Goal: Information Seeking & Learning: Learn about a topic

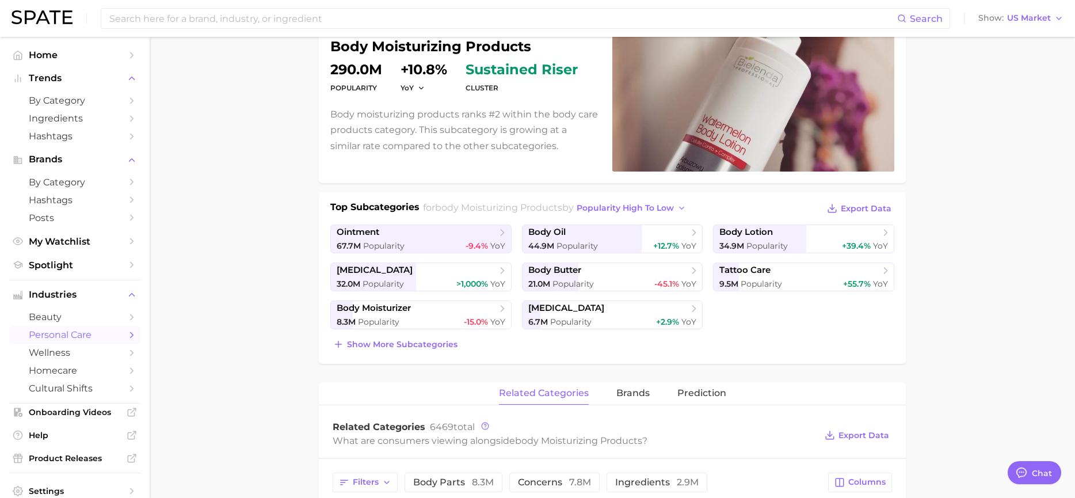
scroll to position [115, 0]
click at [438, 342] on span "Show more subcategories" at bounding box center [402, 344] width 110 height 10
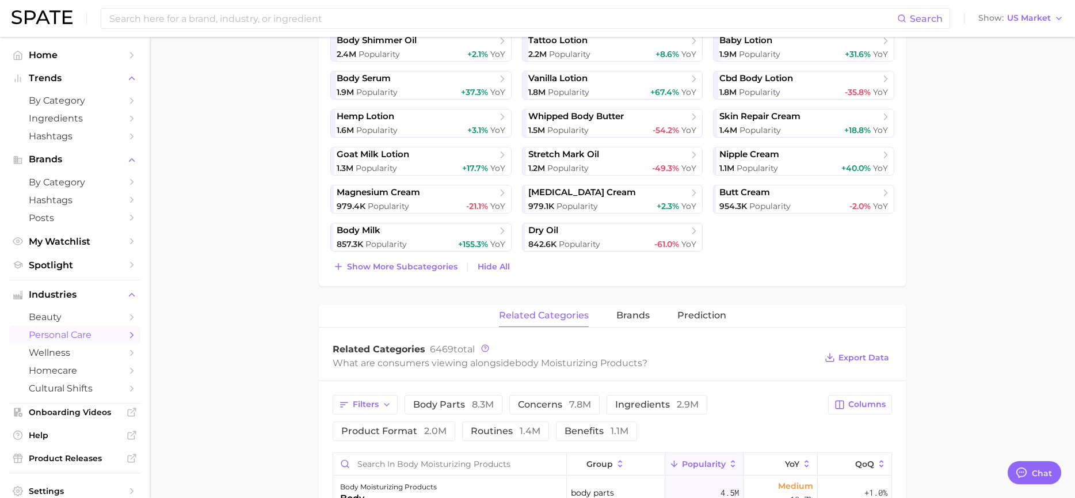
scroll to position [575, 0]
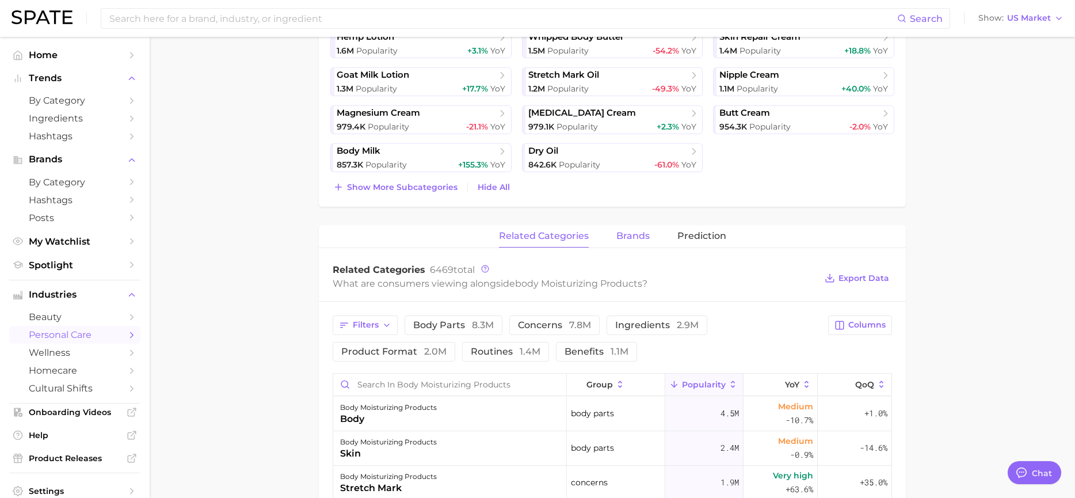
click at [629, 234] on span "brands" at bounding box center [632, 236] width 33 height 10
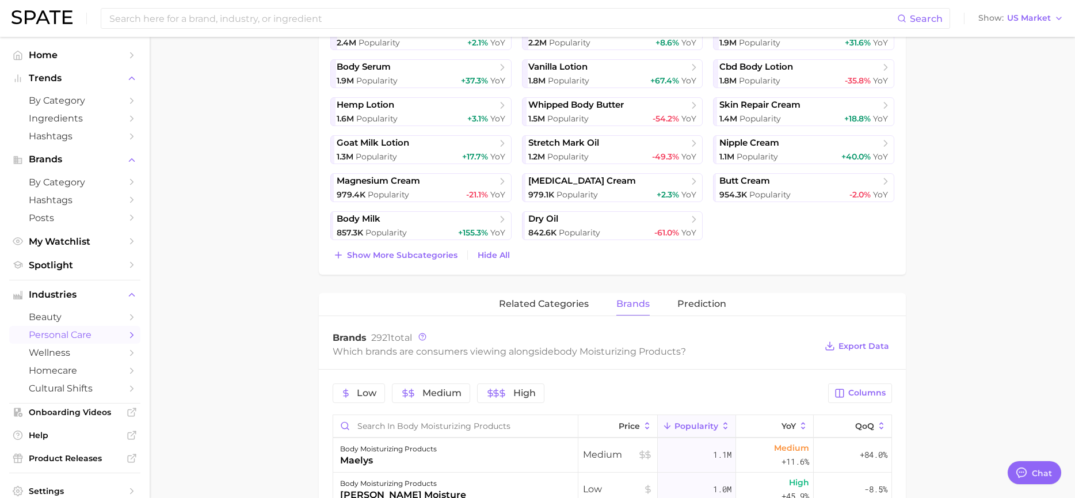
scroll to position [0, 0]
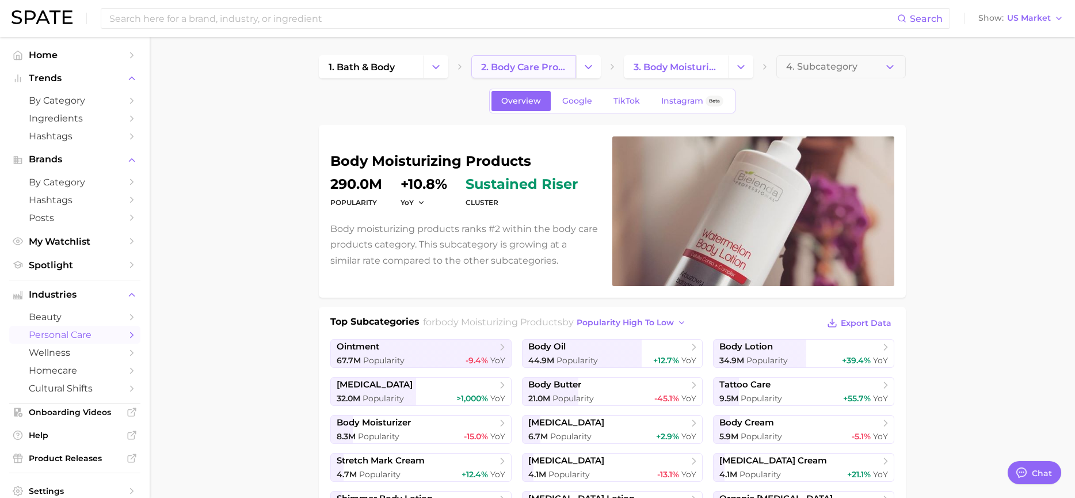
click at [553, 62] on span "2. body care products" at bounding box center [523, 67] width 85 height 11
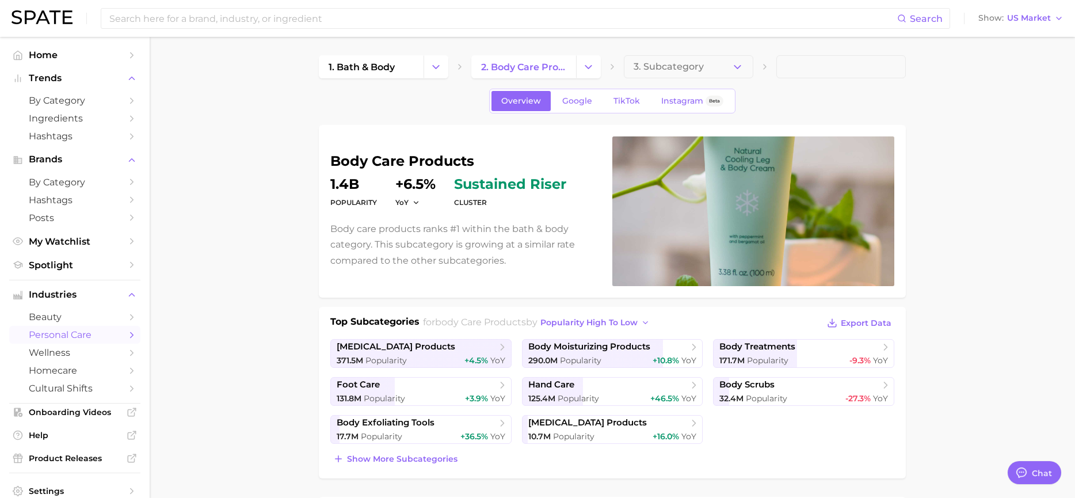
scroll to position [230, 0]
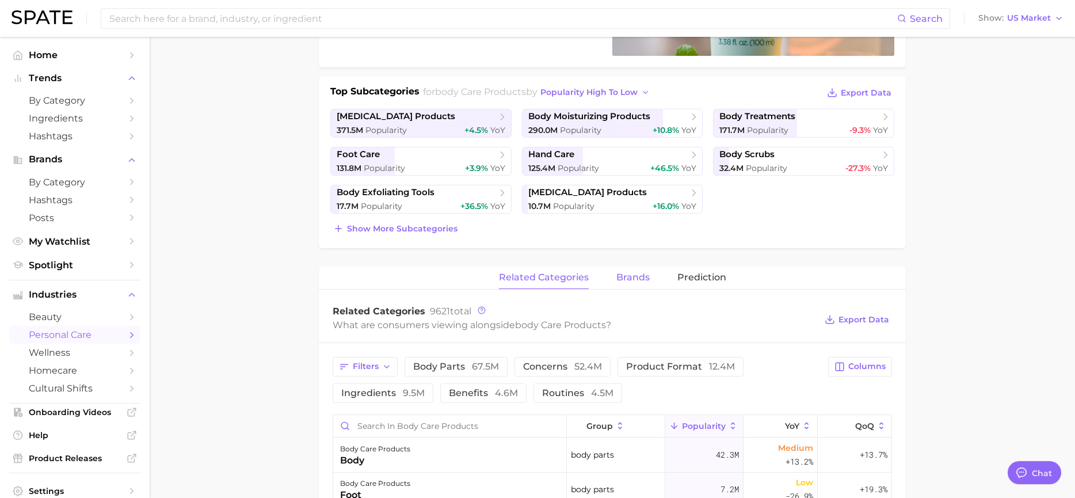
click at [643, 272] on span "brands" at bounding box center [632, 277] width 33 height 10
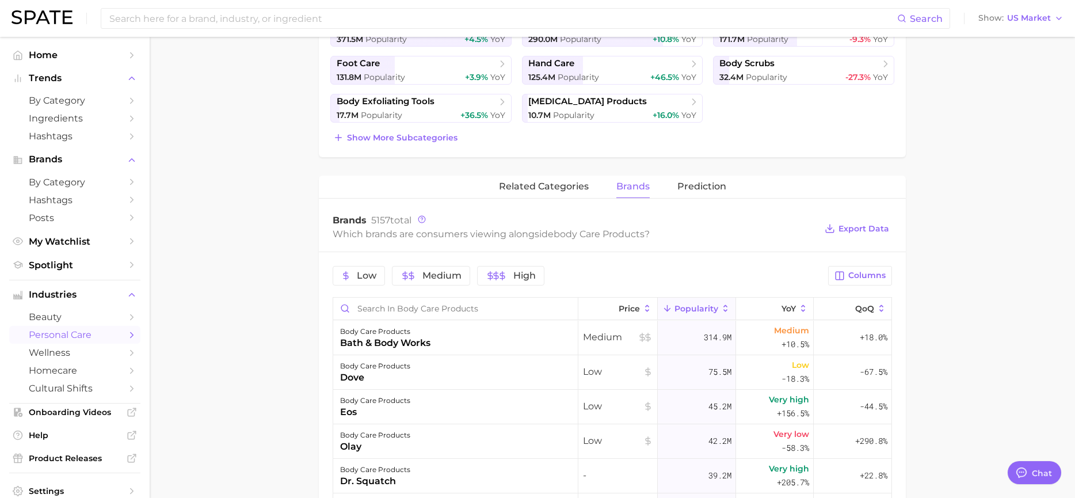
scroll to position [345, 0]
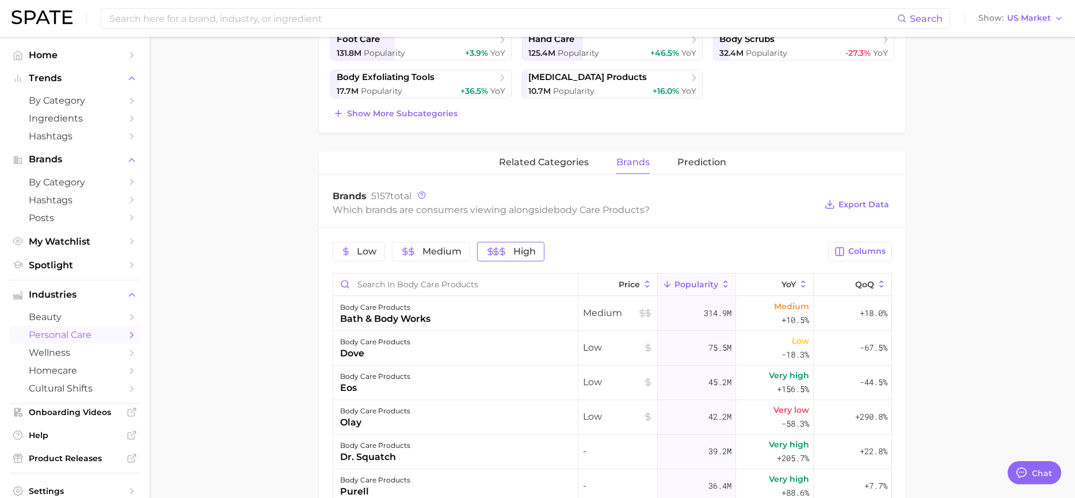
click at [520, 250] on span "High" at bounding box center [524, 251] width 22 height 9
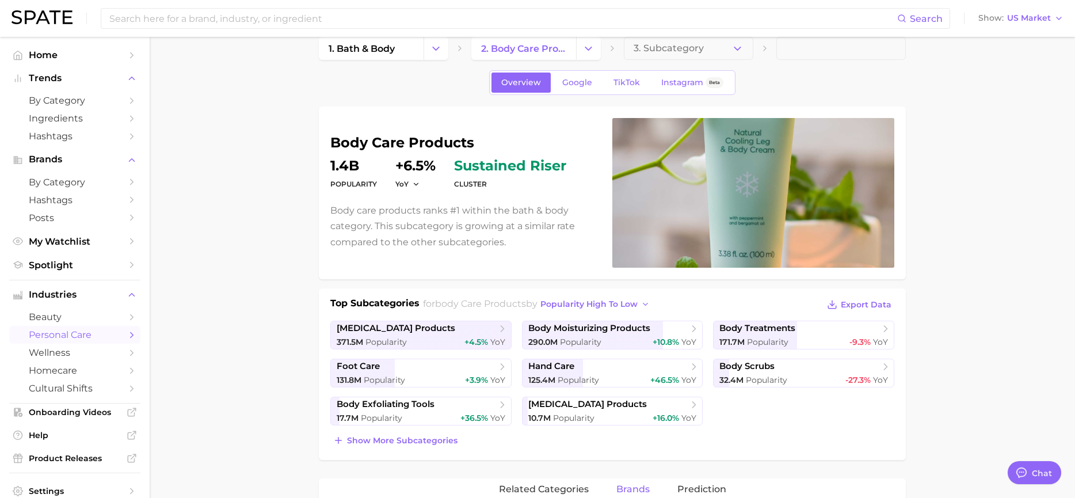
scroll to position [0, 0]
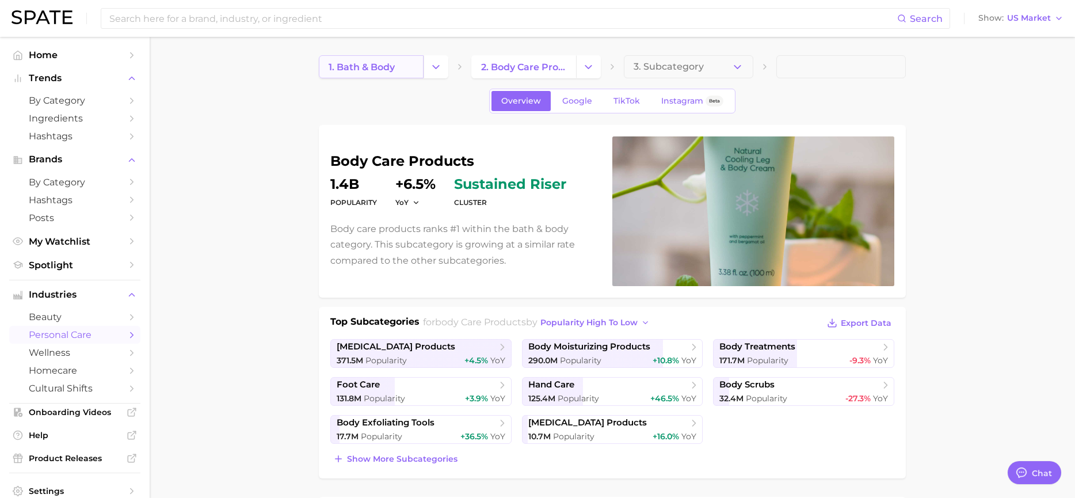
click at [381, 67] on span "1. bath & body" at bounding box center [361, 67] width 66 height 11
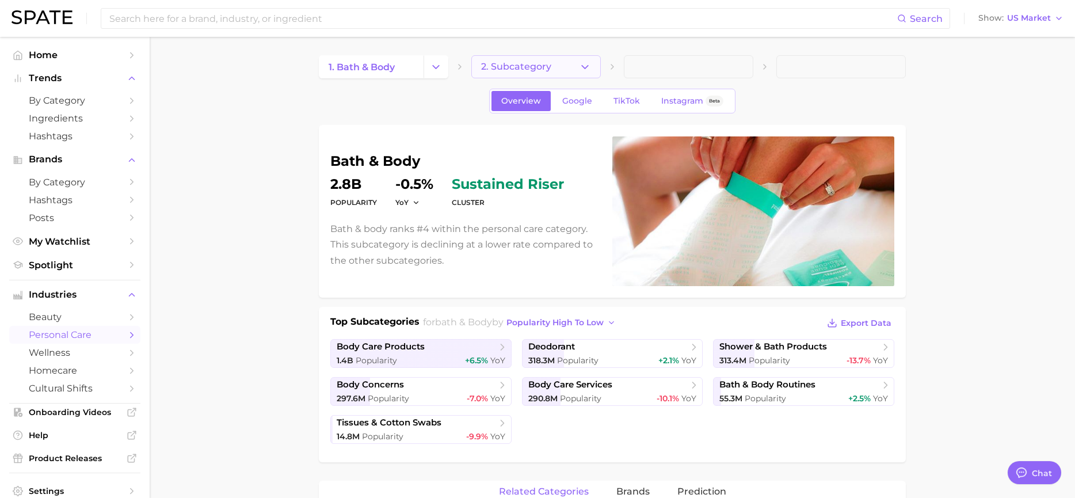
click at [545, 64] on span "2. Subcategory" at bounding box center [516, 67] width 70 height 10
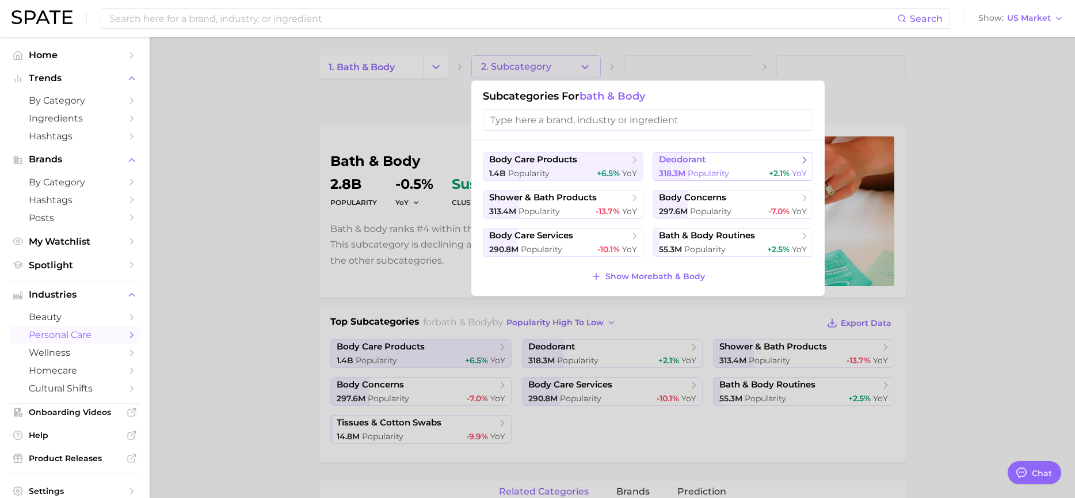
click at [737, 167] on button "deodorant 318.3m Popularity +2.1% YoY" at bounding box center [732, 166] width 160 height 29
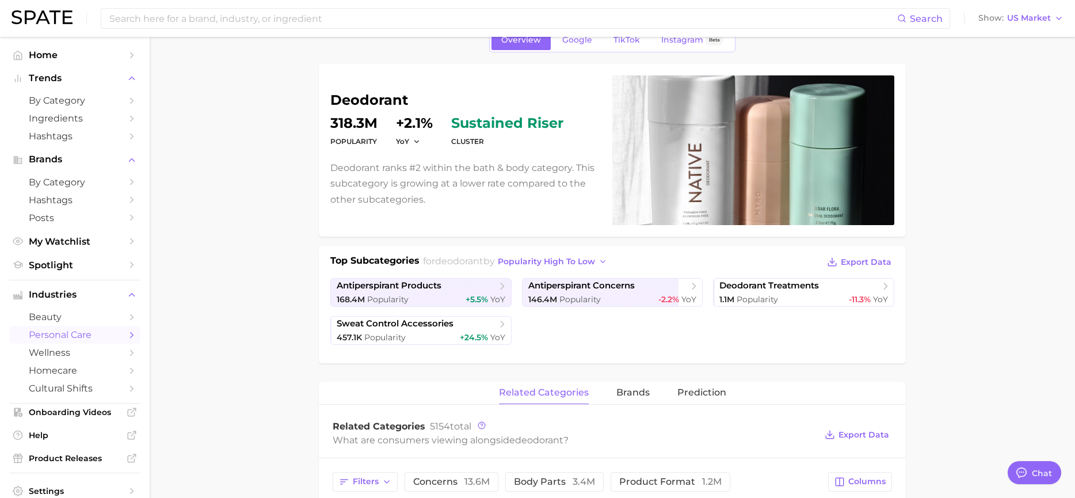
scroll to position [173, 0]
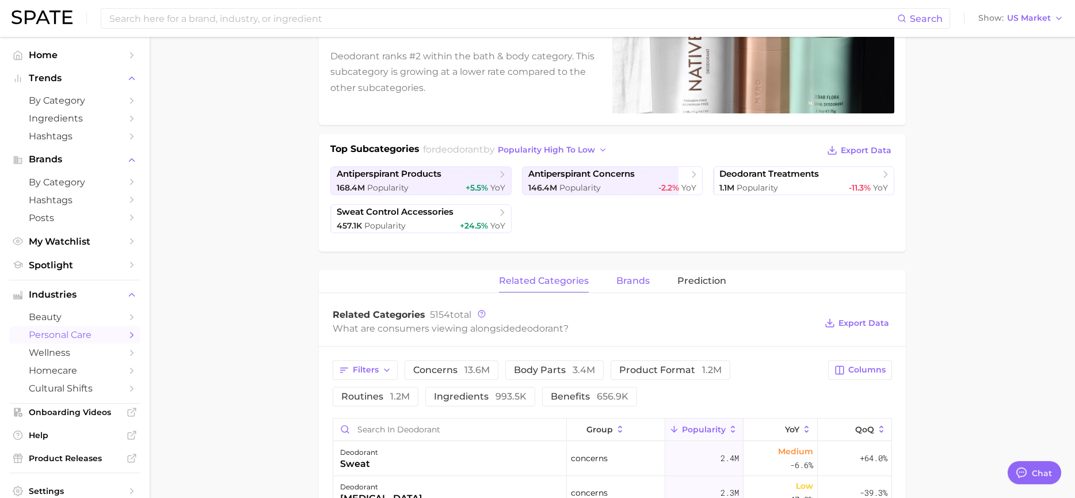
click at [629, 281] on span "brands" at bounding box center [632, 281] width 33 height 10
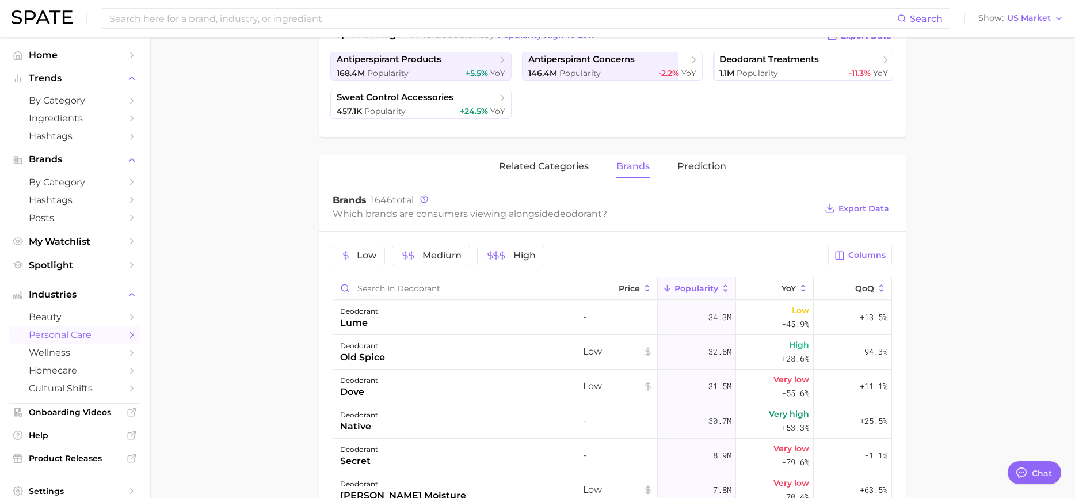
scroll to position [288, 0]
click at [518, 248] on button "High" at bounding box center [510, 255] width 67 height 20
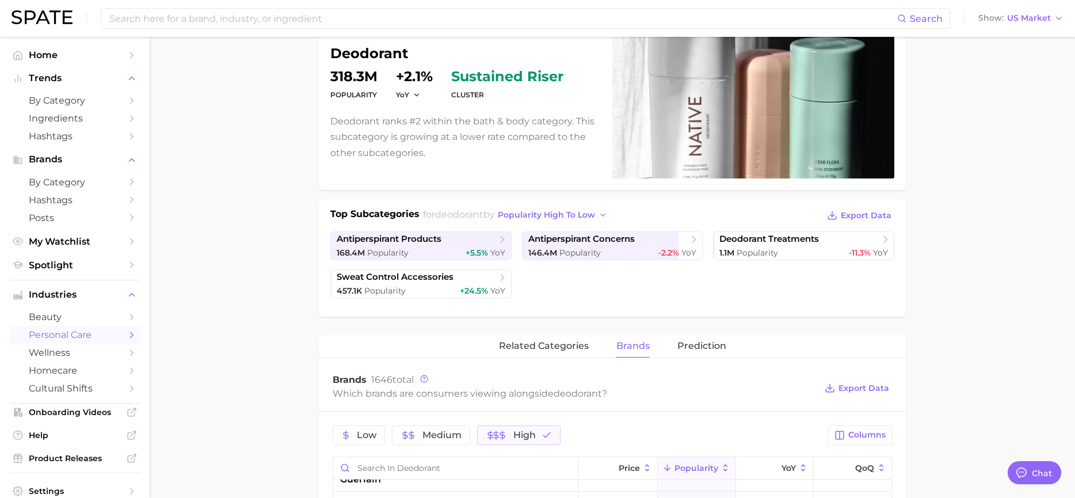
scroll to position [0, 0]
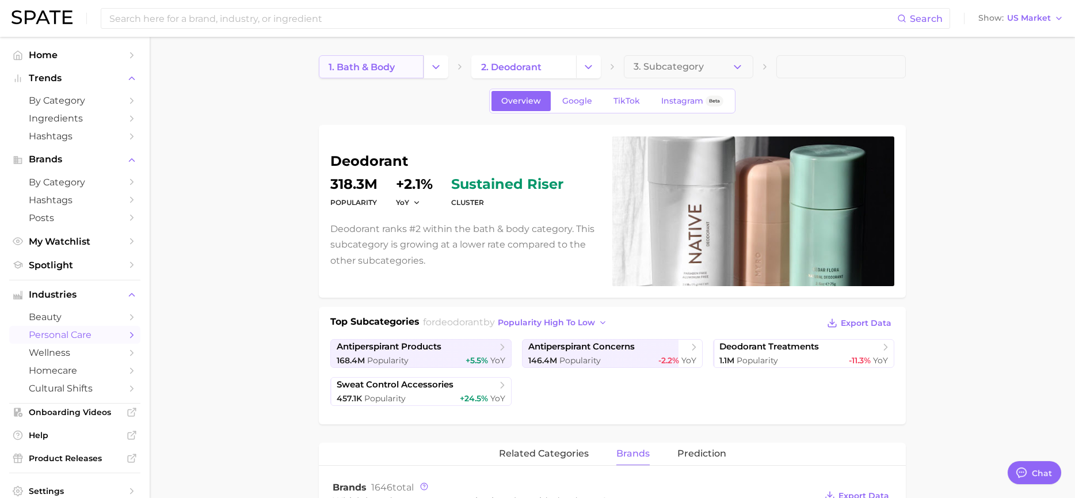
click at [388, 58] on link "1. bath & body" at bounding box center [371, 66] width 105 height 23
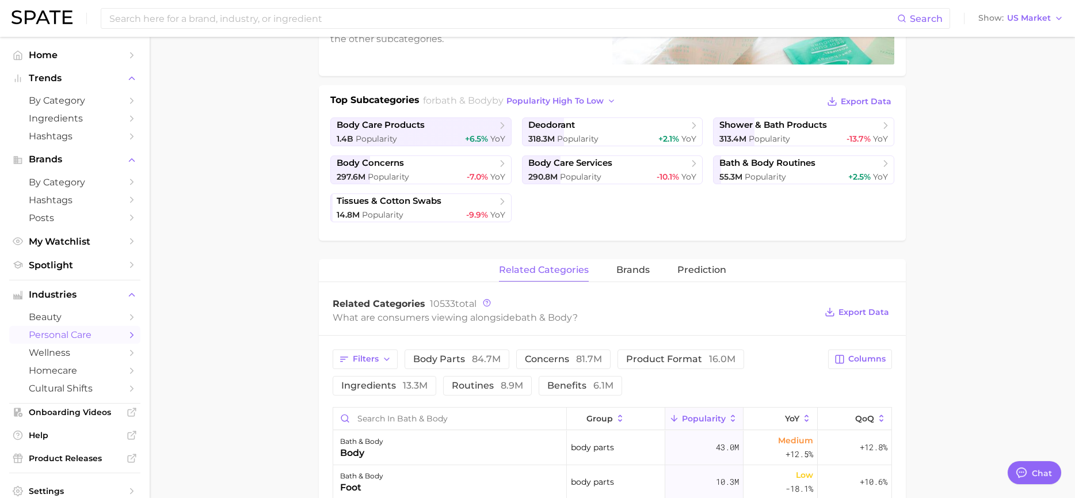
scroll to position [288, 0]
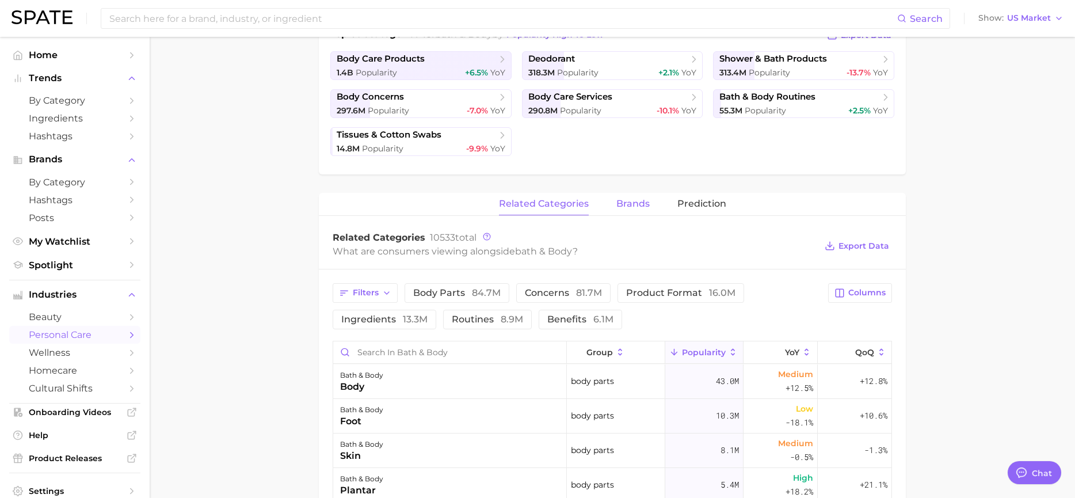
click at [632, 205] on span "brands" at bounding box center [632, 203] width 33 height 10
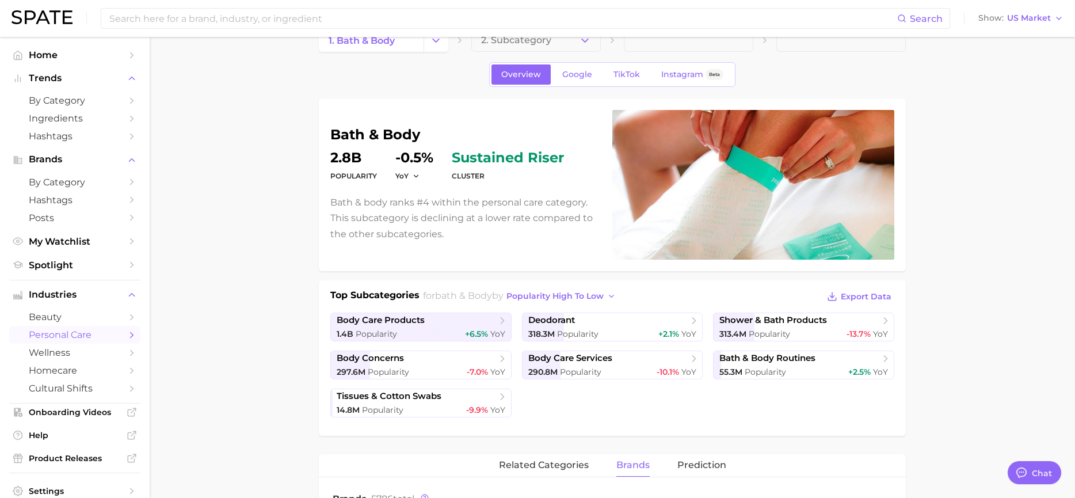
scroll to position [0, 0]
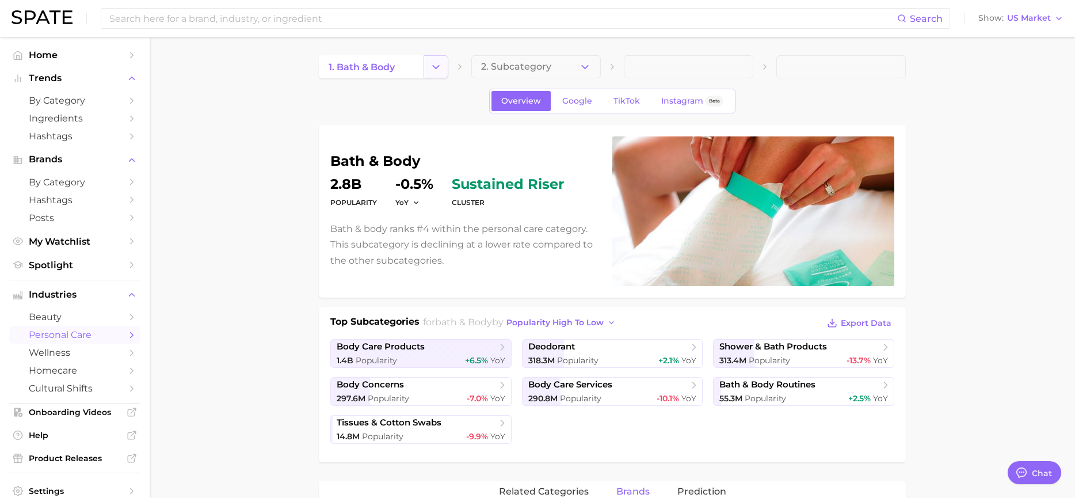
click at [436, 75] on button "Change Category" at bounding box center [435, 66] width 25 height 23
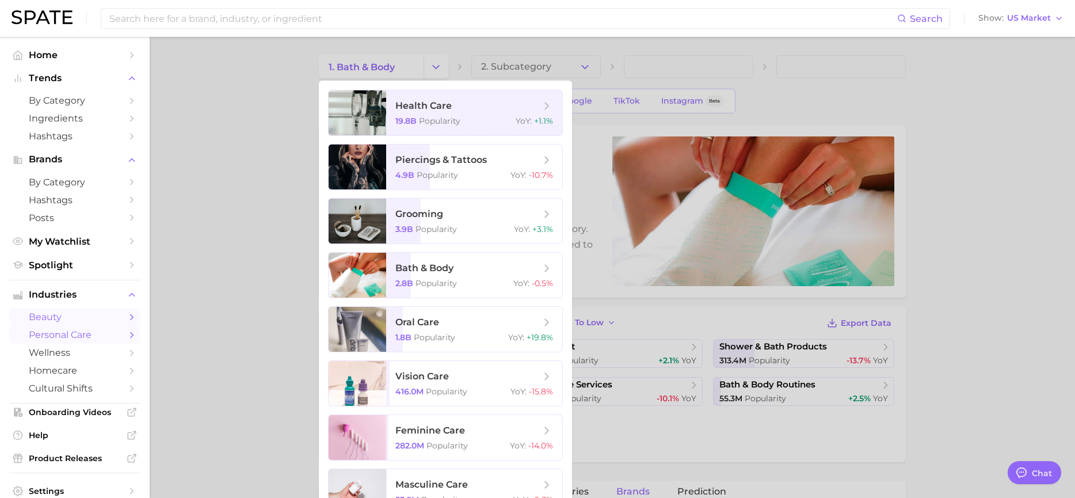
click at [51, 314] on span "beauty" at bounding box center [75, 316] width 92 height 11
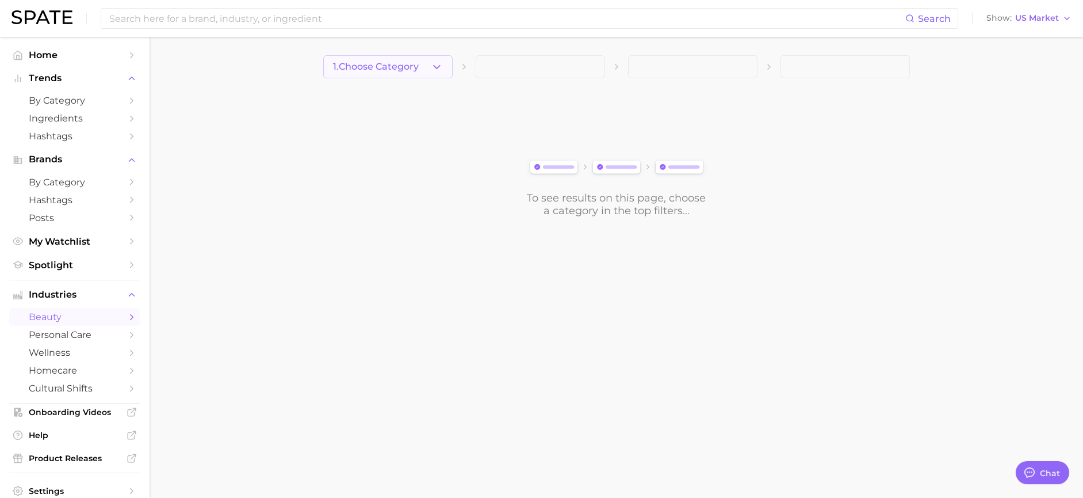
click at [412, 66] on span "1. Choose Category" at bounding box center [376, 67] width 86 height 10
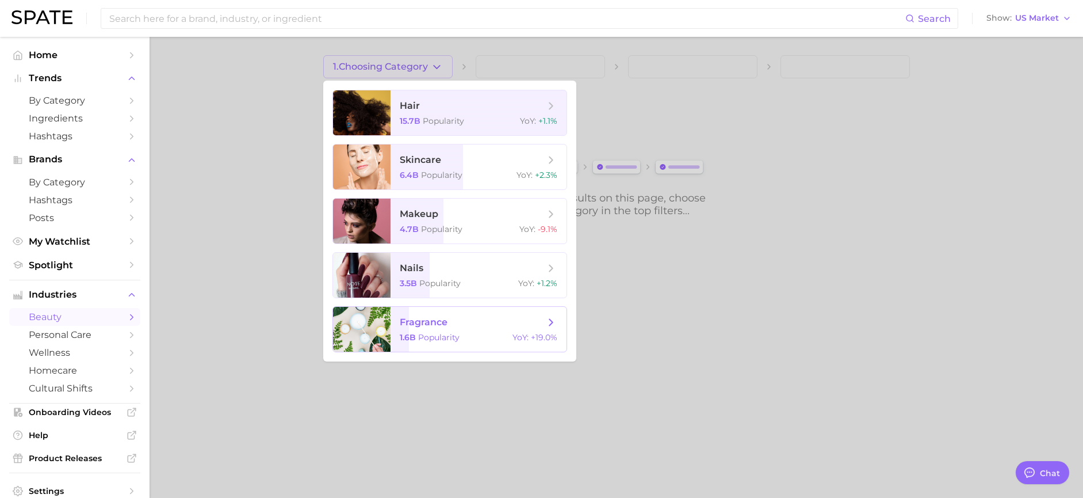
click at [412, 313] on span "fragrance 1.6b Popularity YoY : +19.0%" at bounding box center [479, 329] width 176 height 45
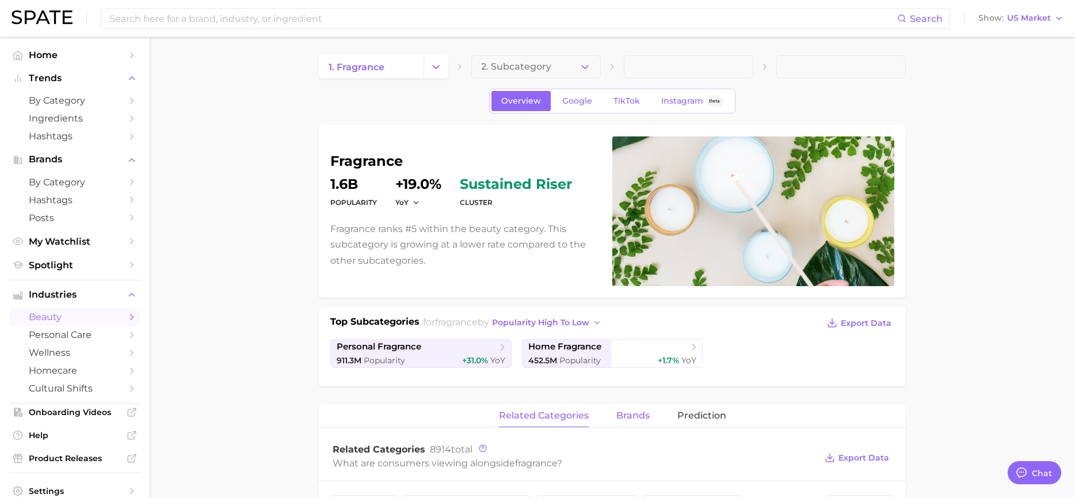
click at [640, 413] on span "brands" at bounding box center [632, 415] width 33 height 10
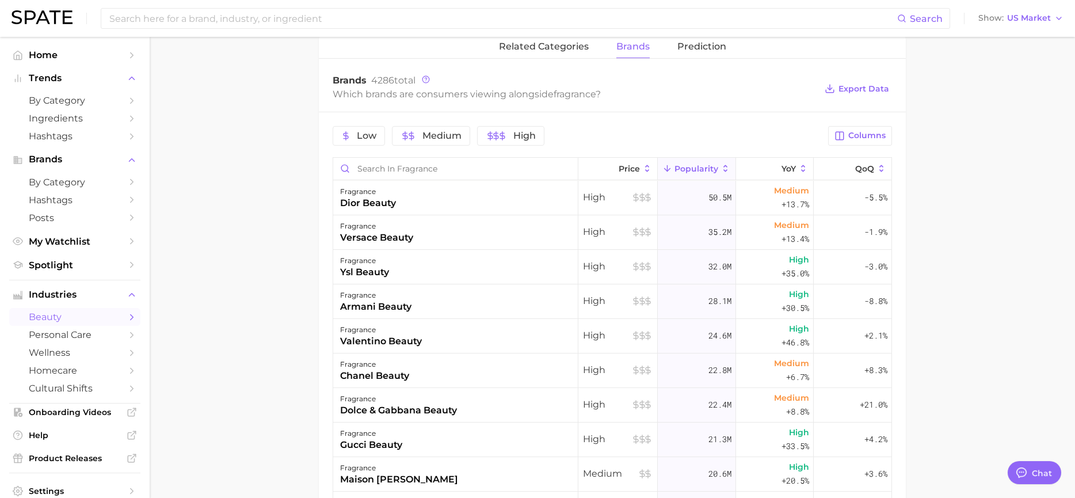
scroll to position [403, 0]
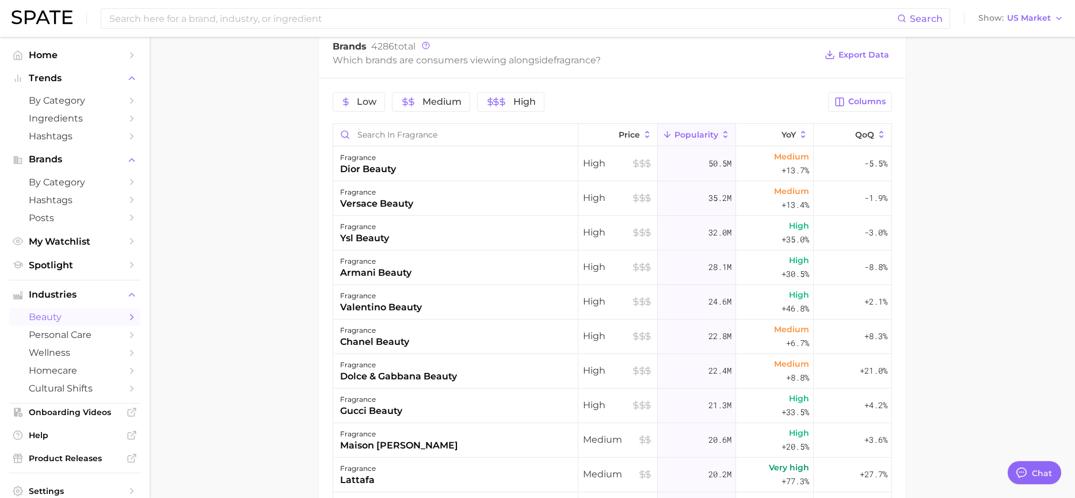
click at [696, 131] on span "Popularity" at bounding box center [696, 134] width 44 height 9
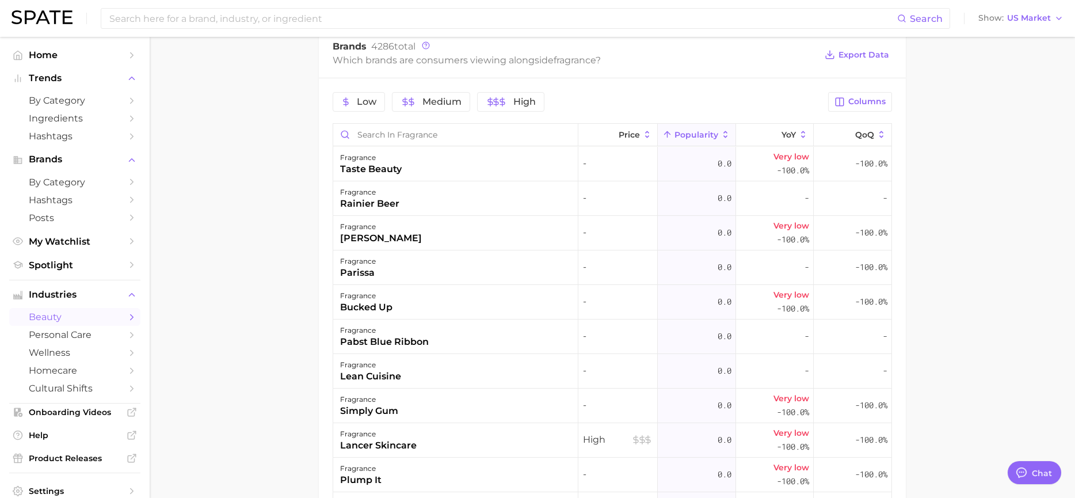
click at [698, 135] on span "Popularity" at bounding box center [696, 134] width 44 height 9
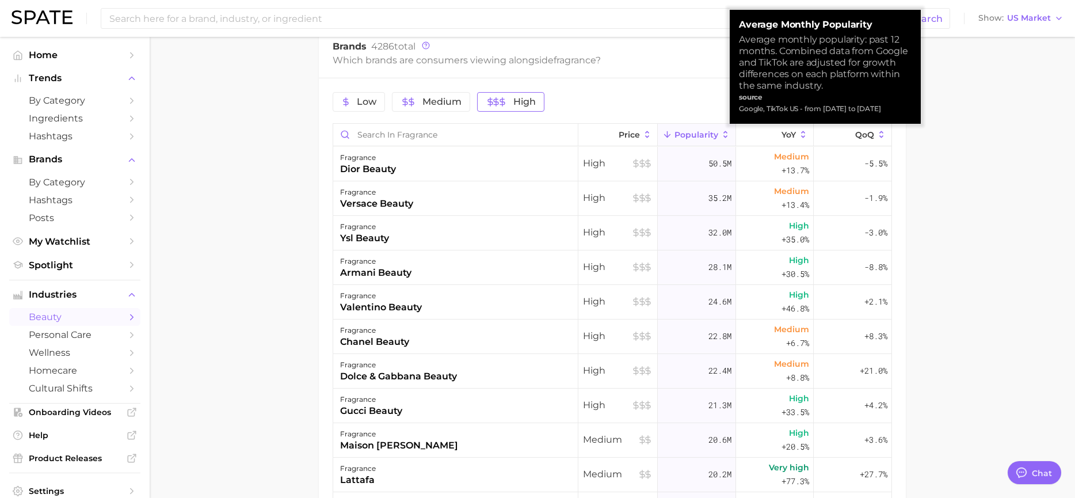
click at [511, 102] on span "High" at bounding box center [510, 101] width 50 height 9
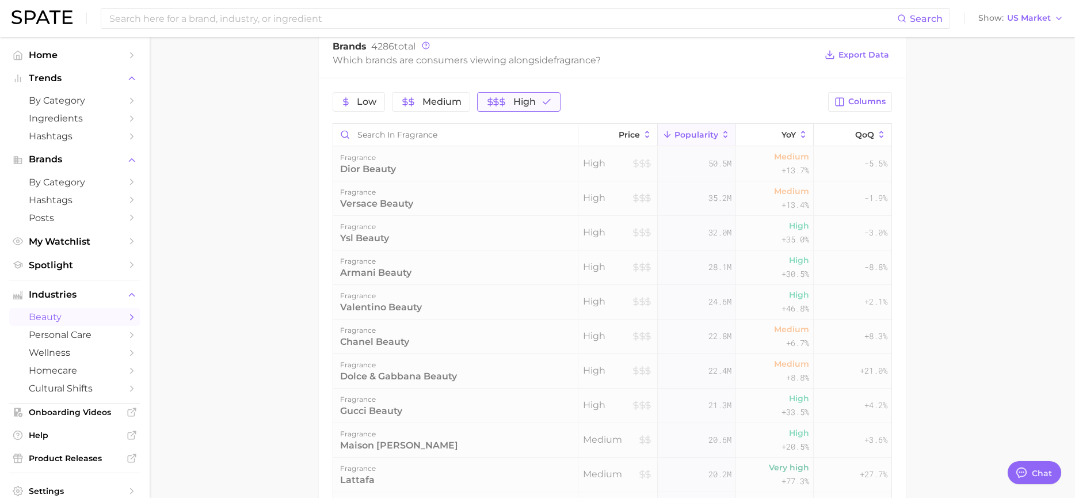
click at [514, 104] on span "High" at bounding box center [524, 101] width 22 height 9
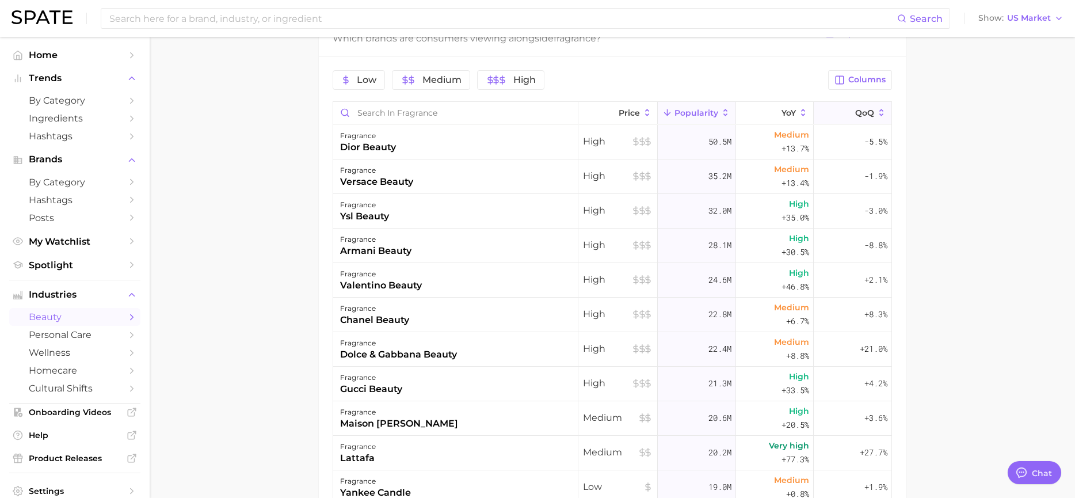
scroll to position [252, 0]
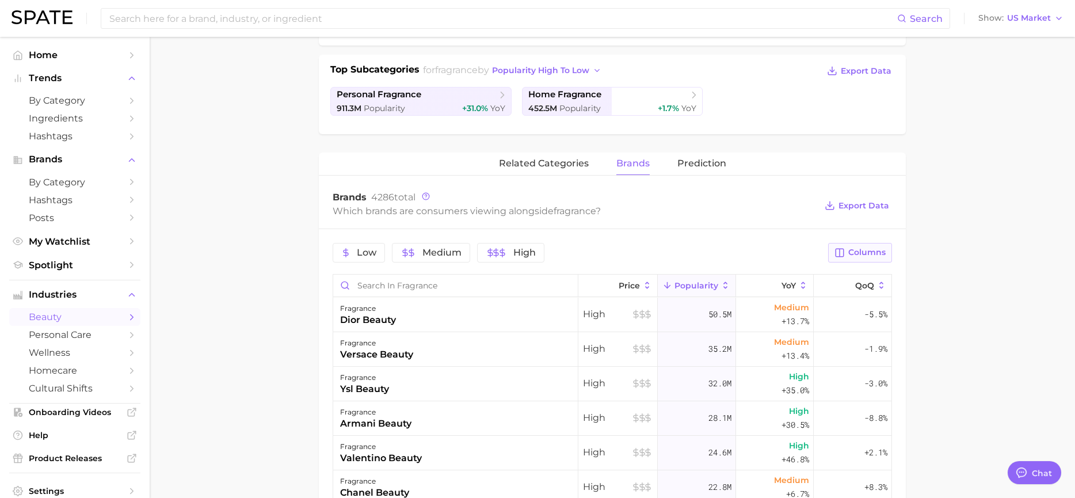
click at [865, 248] on span "Columns" at bounding box center [866, 252] width 37 height 10
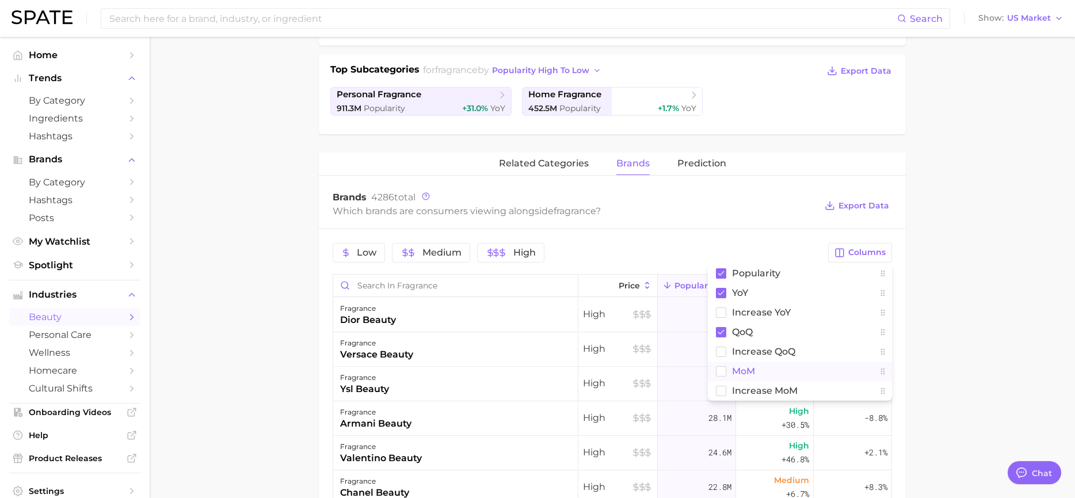
click at [721, 367] on rect at bounding box center [721, 371] width 10 height 10
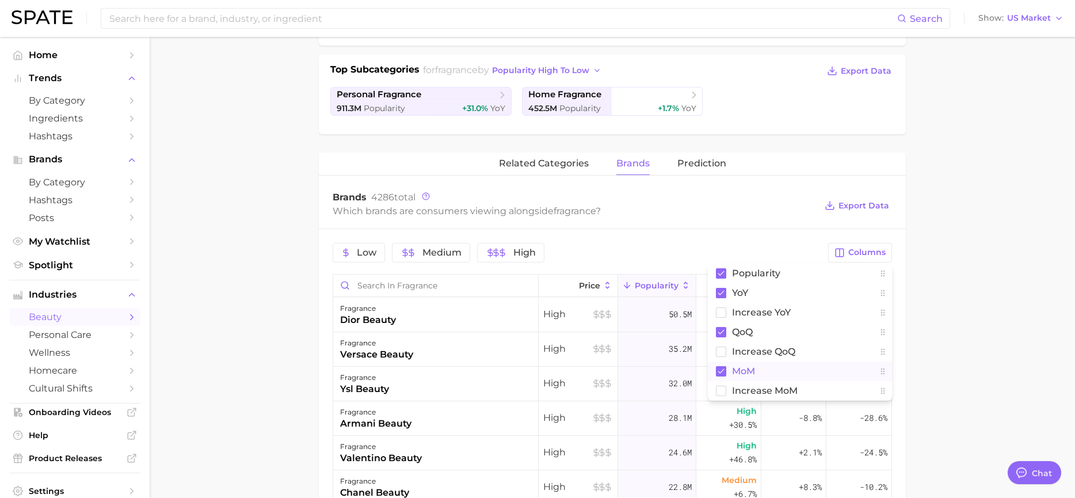
click at [961, 228] on main "1. fragrance 2. Subcategory Overview Google TikTok Instagram Beta fragrance Pop…" at bounding box center [612, 314] width 925 height 1058
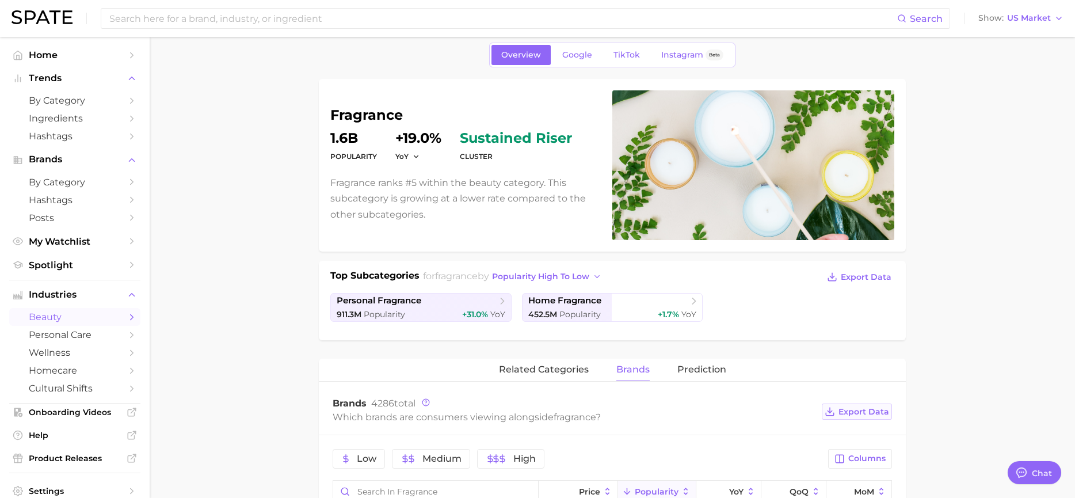
scroll to position [115, 0]
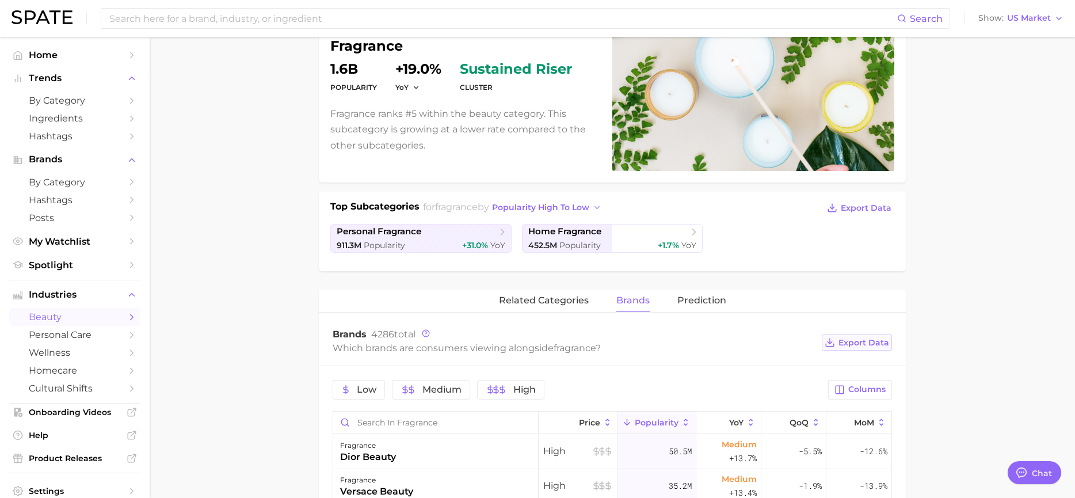
click at [840, 337] on button "Export Data" at bounding box center [856, 342] width 70 height 16
click at [1037, 78] on main "1. fragrance 2. Subcategory Overview Google TikTok Instagram Beta fragrance Pop…" at bounding box center [612, 451] width 925 height 1058
click at [1034, 63] on main "1. fragrance 2. Subcategory Overview Google TikTok Instagram Beta fragrance Pop…" at bounding box center [612, 451] width 925 height 1058
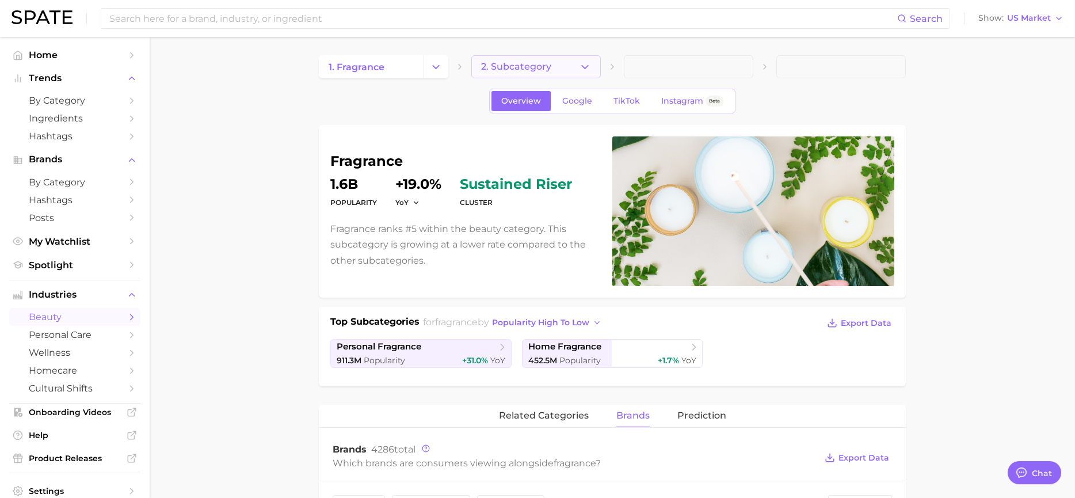
click at [569, 69] on button "2. Subcategory" at bounding box center [535, 66] width 129 height 23
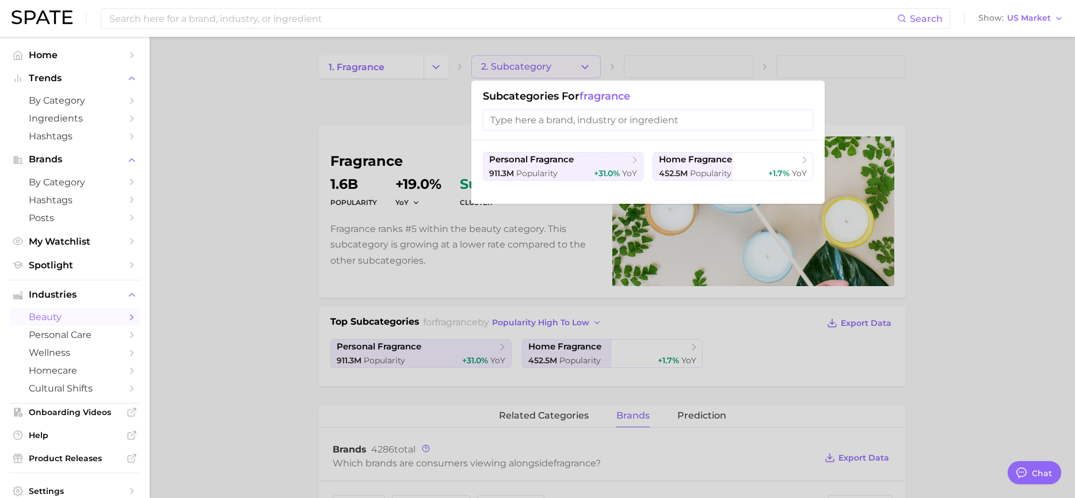
click at [569, 69] on div at bounding box center [537, 249] width 1075 height 498
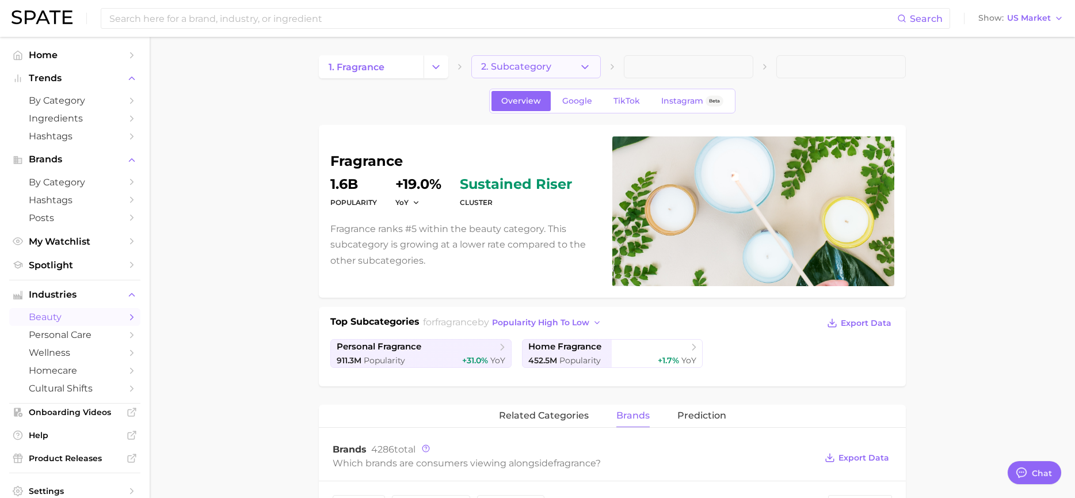
click at [569, 69] on button "2. Subcategory" at bounding box center [535, 66] width 129 height 23
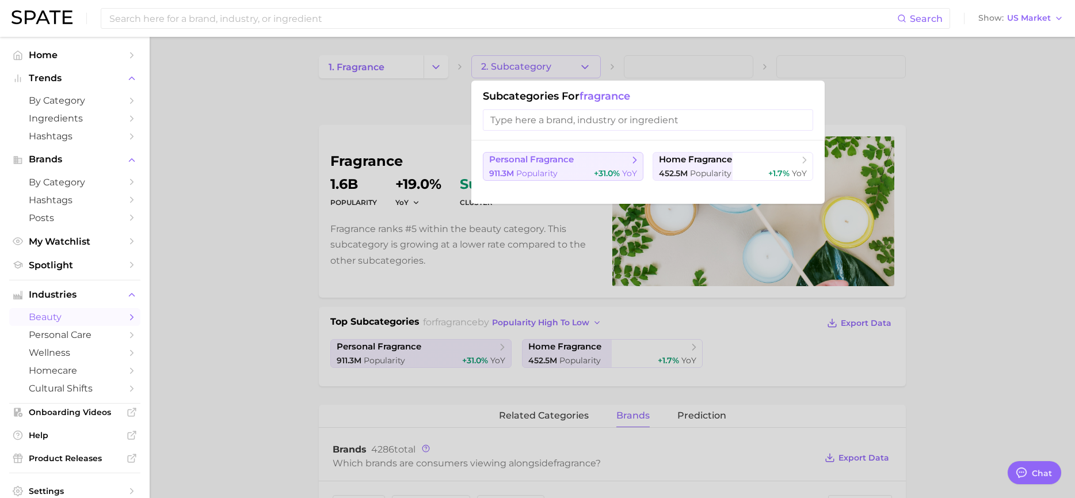
click at [542, 169] on span "Popularity" at bounding box center [536, 173] width 41 height 10
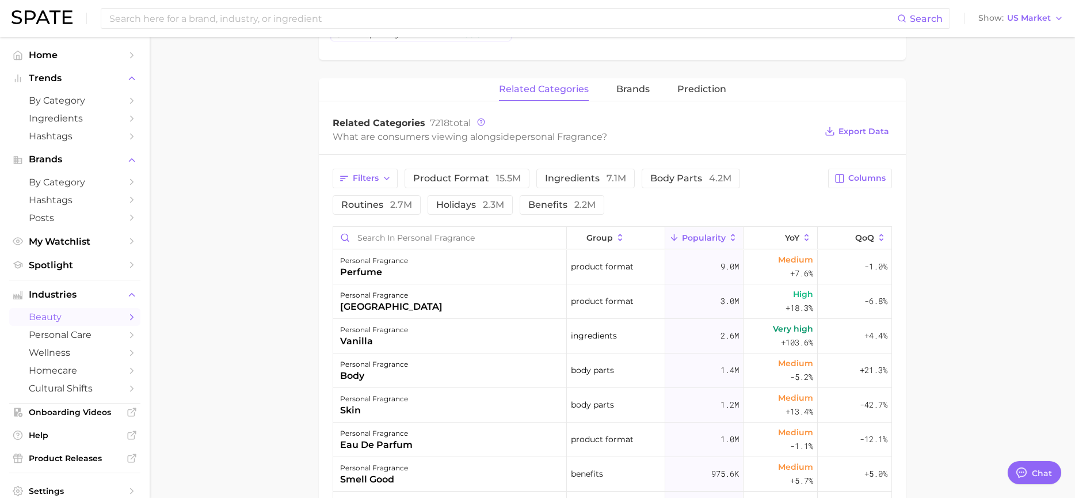
scroll to position [403, 0]
click at [875, 177] on span "Columns" at bounding box center [866, 178] width 37 height 10
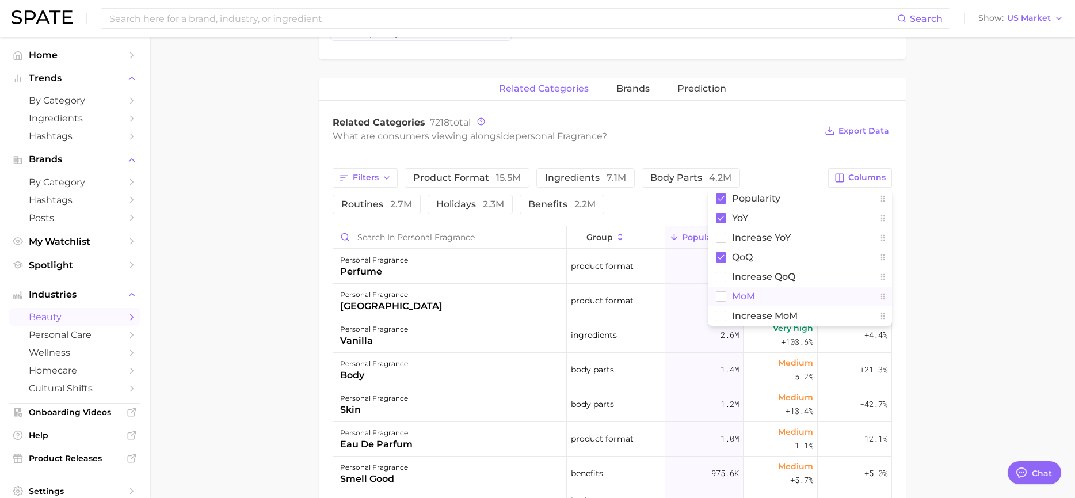
click at [725, 297] on rect at bounding box center [721, 296] width 10 height 10
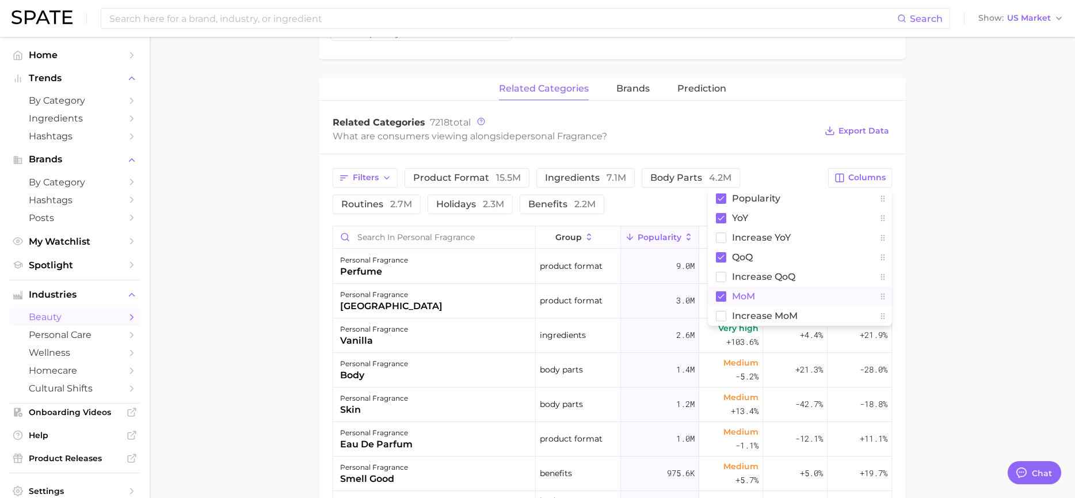
click at [961, 243] on main "1. fragrance 2. personal fragrance 3. Subcategory Overview Google TikTok Instag…" at bounding box center [612, 214] width 925 height 1160
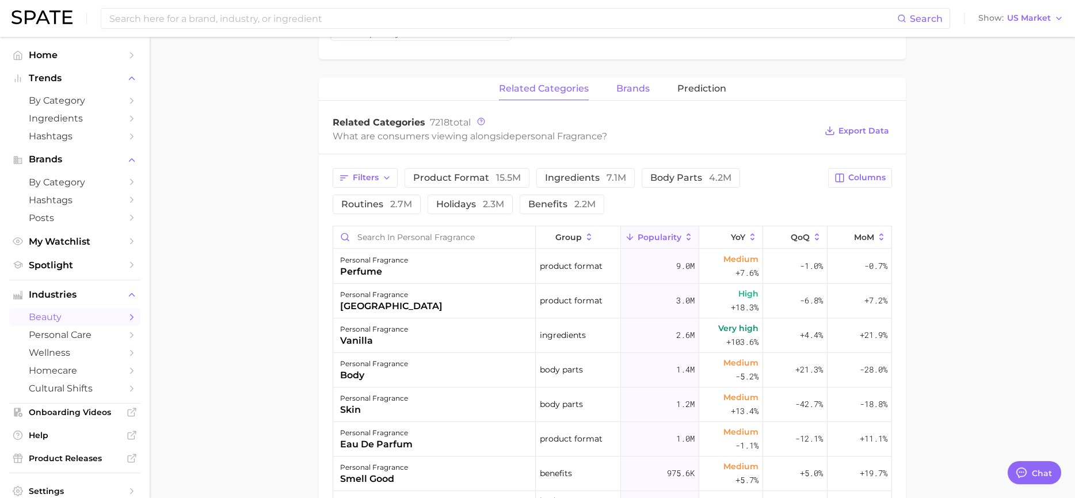
click at [624, 83] on span "brands" at bounding box center [632, 88] width 33 height 10
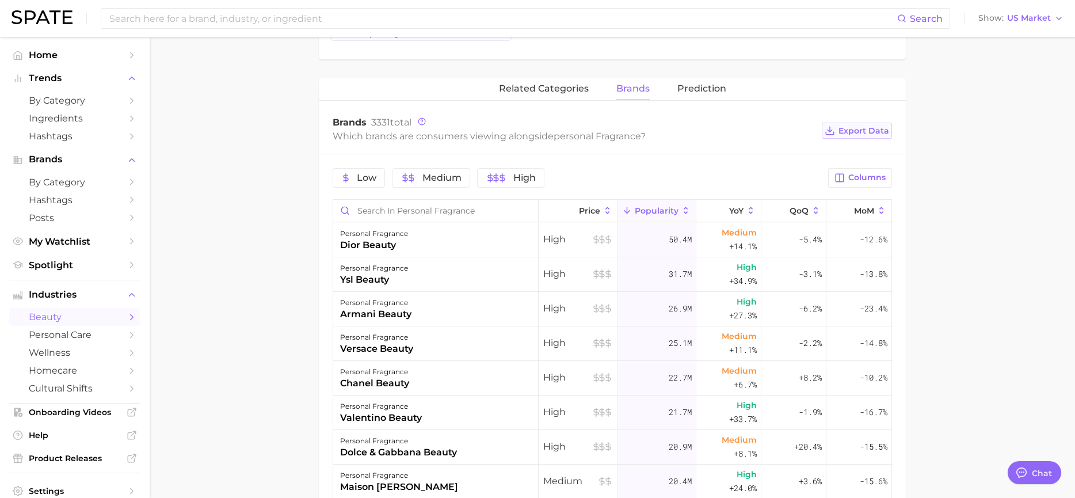
click at [873, 123] on button "Export Data" at bounding box center [856, 131] width 70 height 16
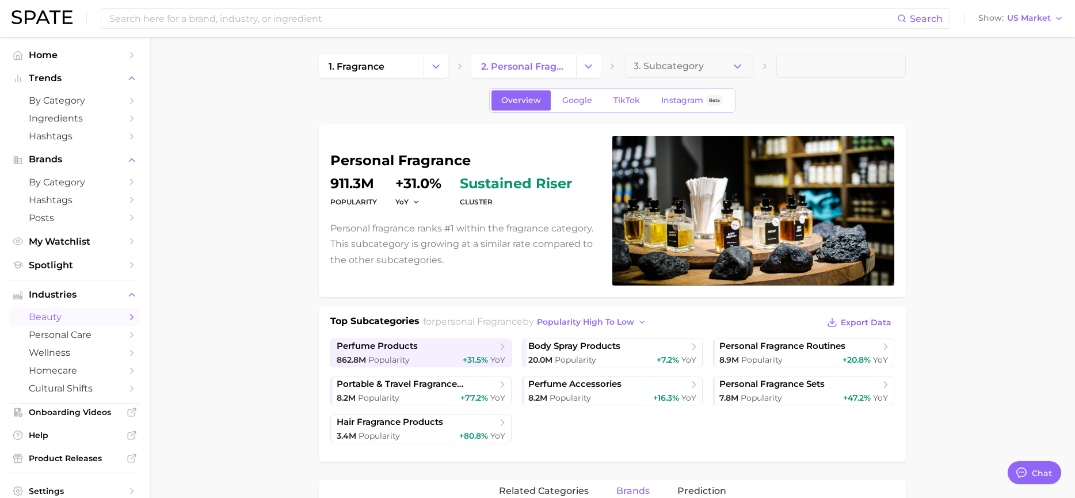
scroll to position [0, 0]
click at [578, 99] on span "Google" at bounding box center [577, 101] width 30 height 10
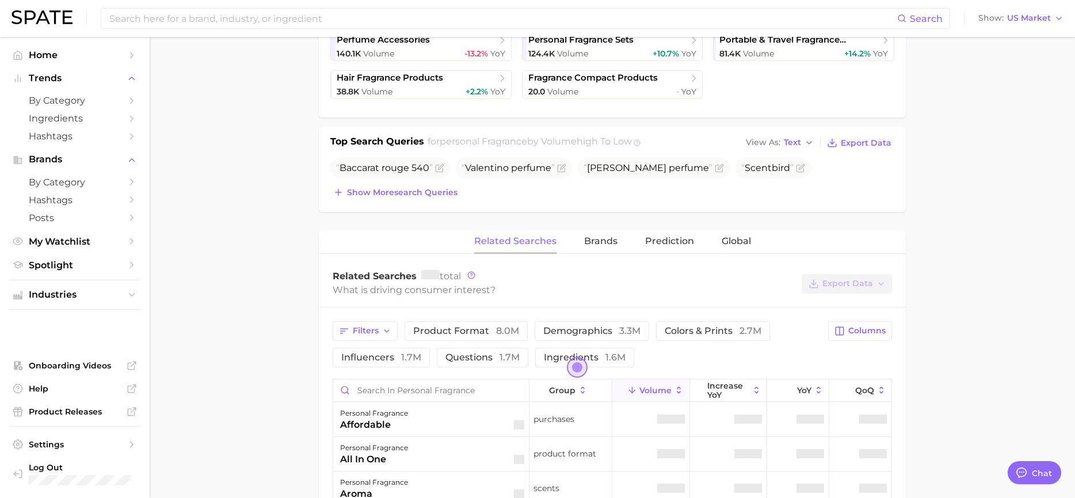
scroll to position [345, 0]
click at [601, 242] on span "Brands" at bounding box center [600, 240] width 33 height 10
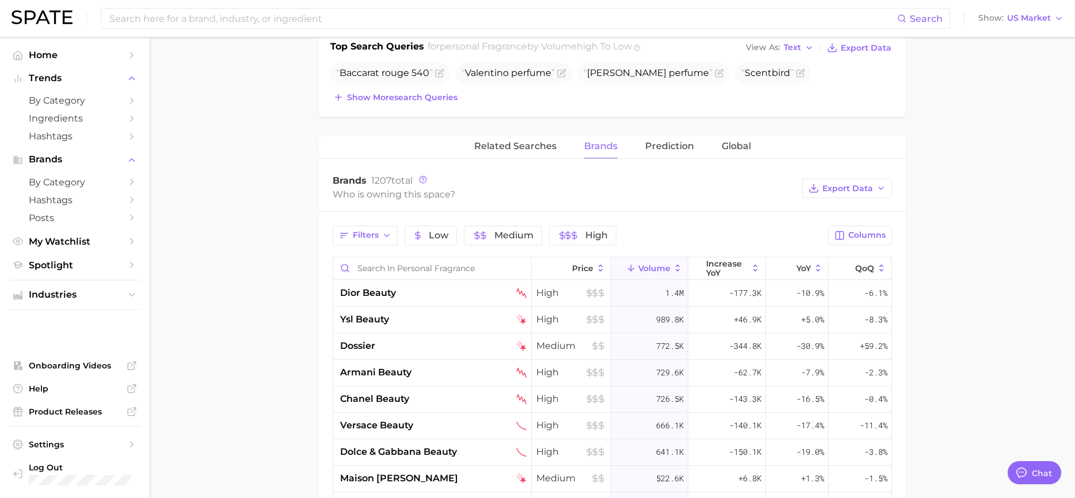
scroll to position [460, 0]
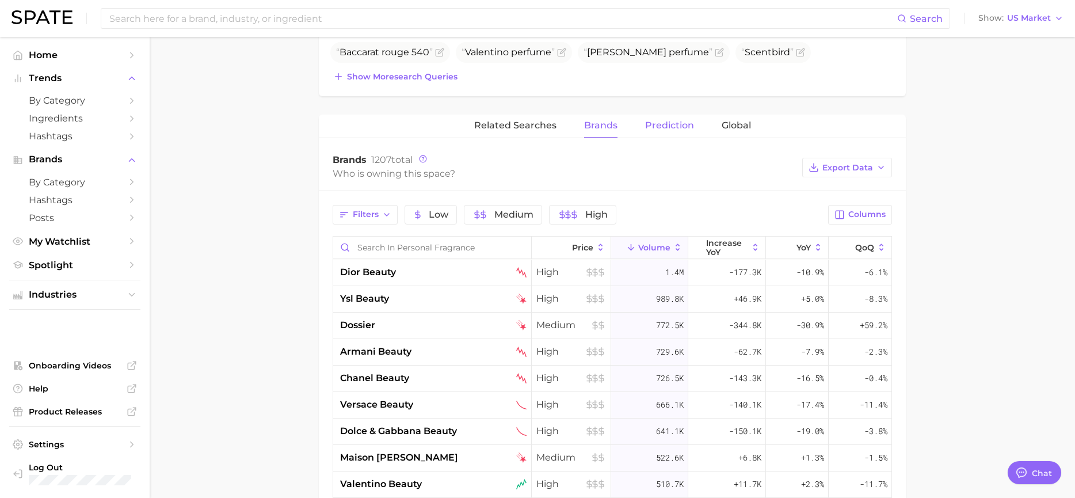
click at [670, 129] on span "Prediction" at bounding box center [669, 125] width 49 height 10
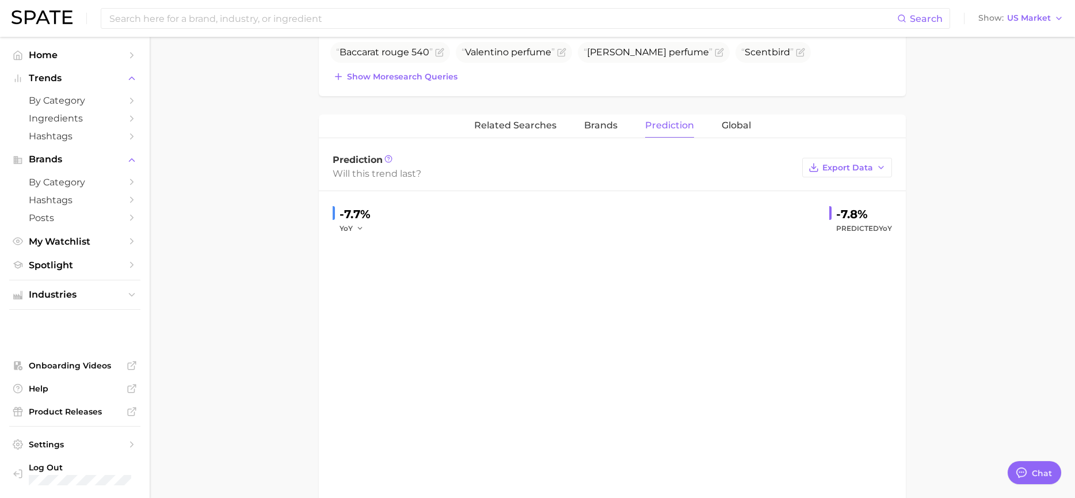
type textarea "x"
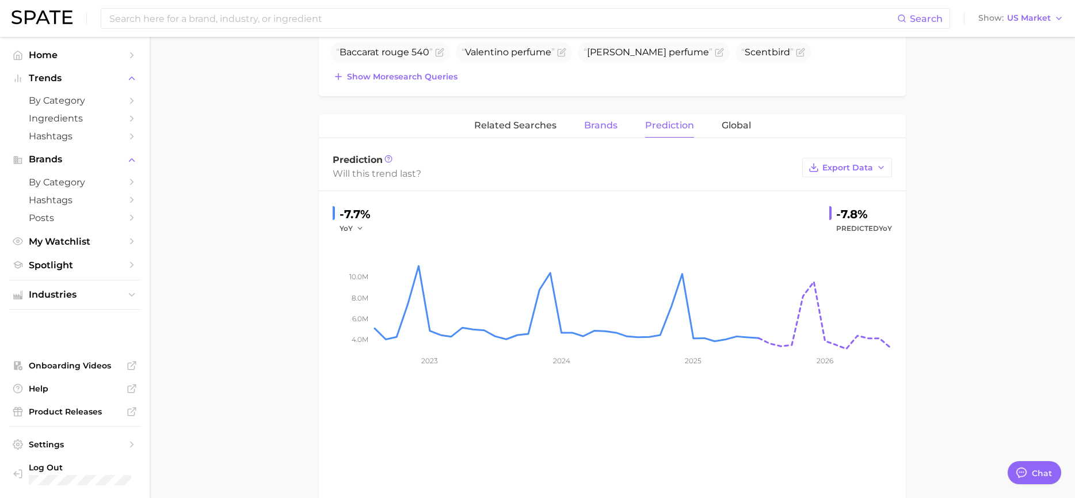
click at [593, 125] on span "Brands" at bounding box center [600, 125] width 33 height 10
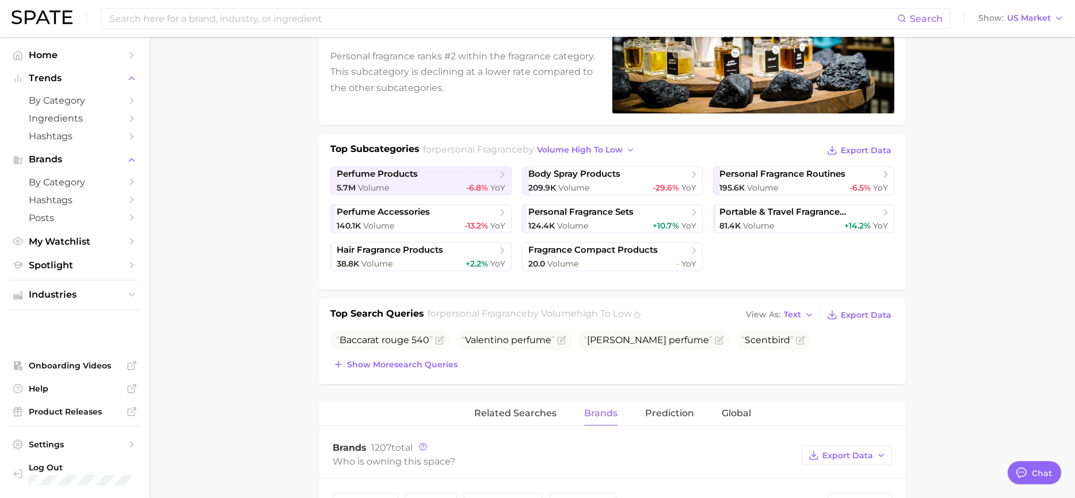
scroll to position [0, 0]
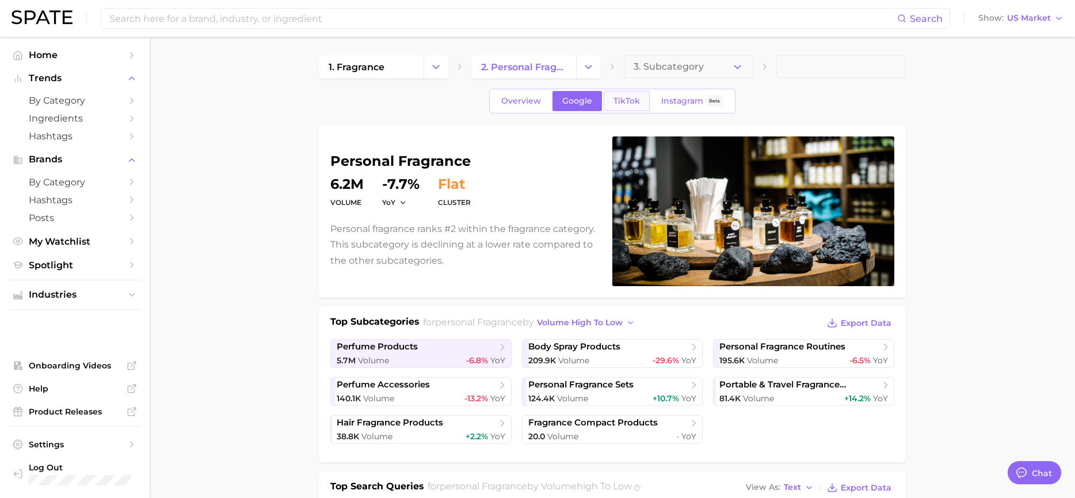
click at [630, 102] on span "TikTok" at bounding box center [626, 101] width 26 height 10
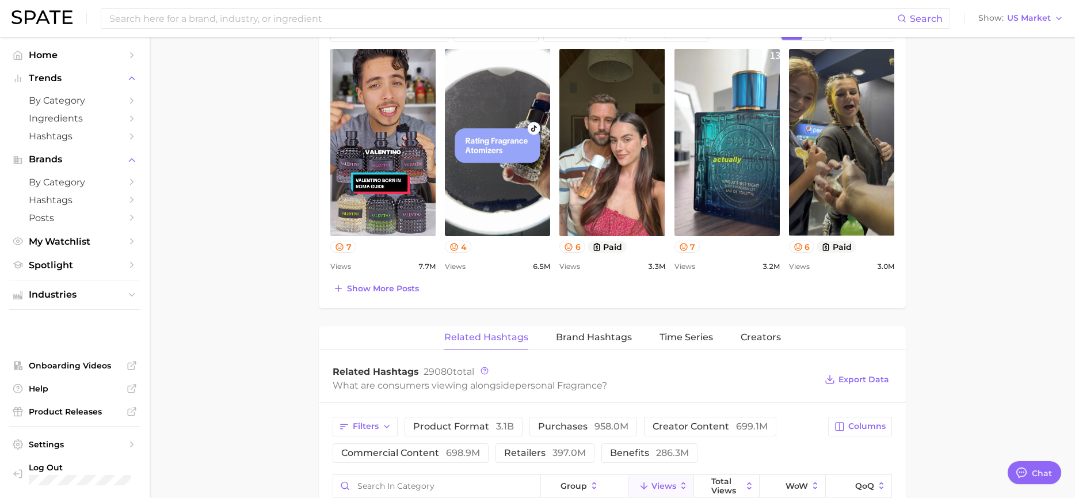
scroll to position [690, 0]
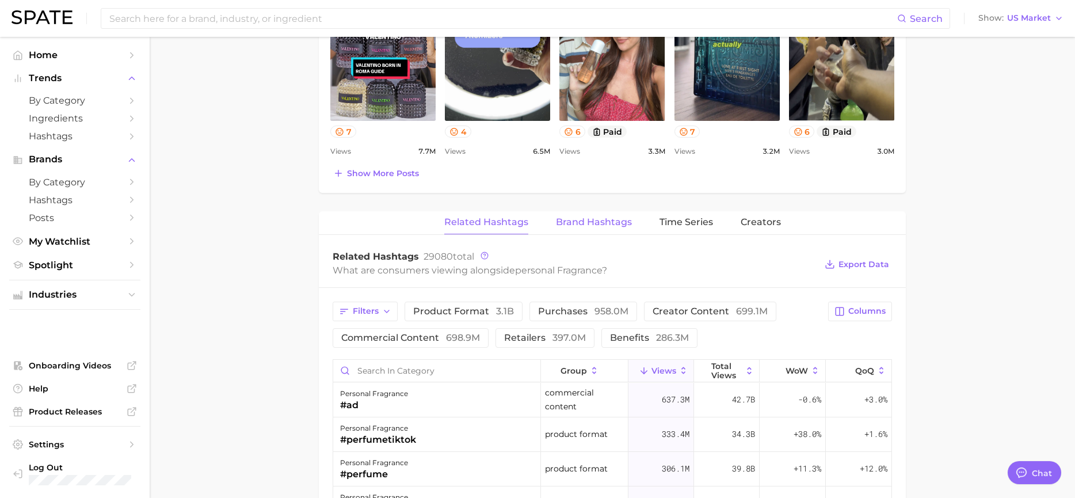
click at [604, 222] on span "Brand Hashtags" at bounding box center [594, 222] width 76 height 10
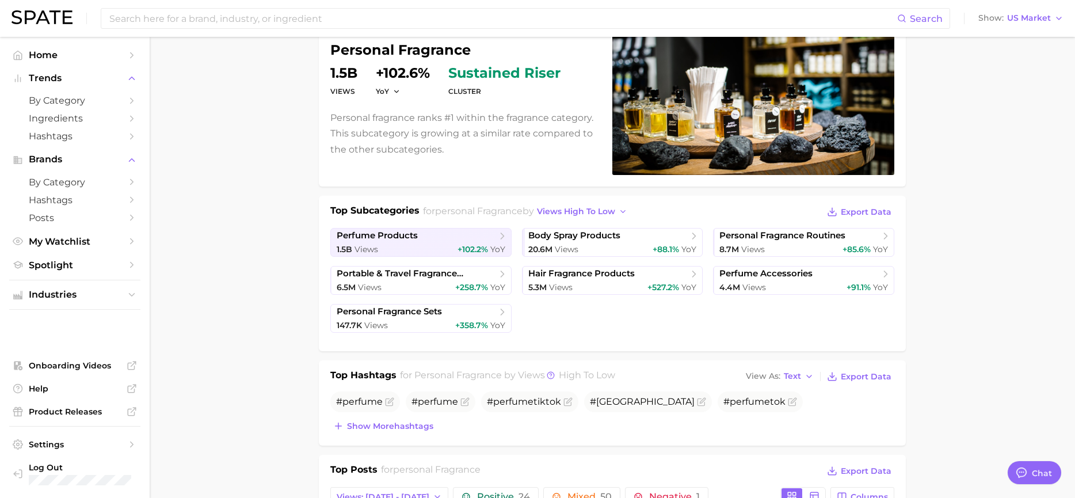
scroll to position [0, 0]
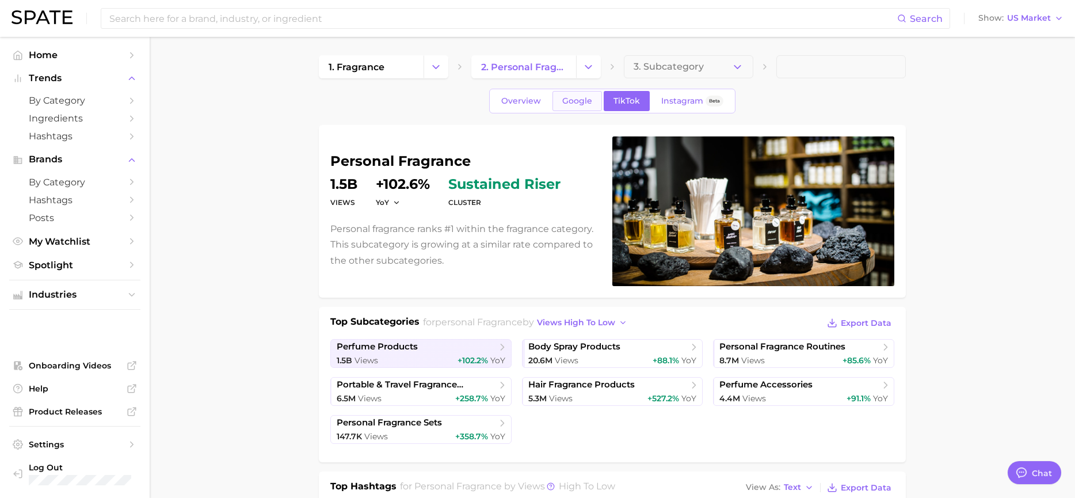
click at [561, 103] on link "Google" at bounding box center [576, 101] width 49 height 20
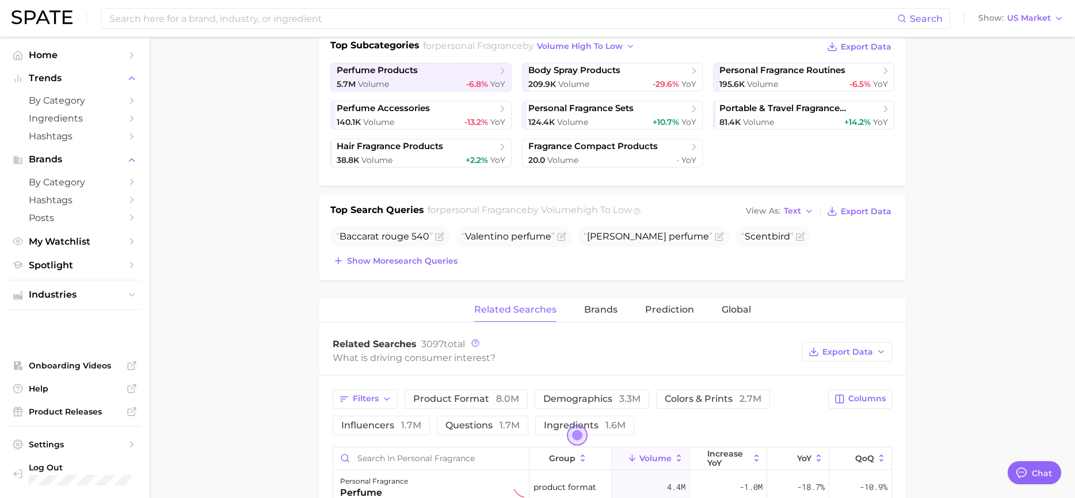
scroll to position [288, 0]
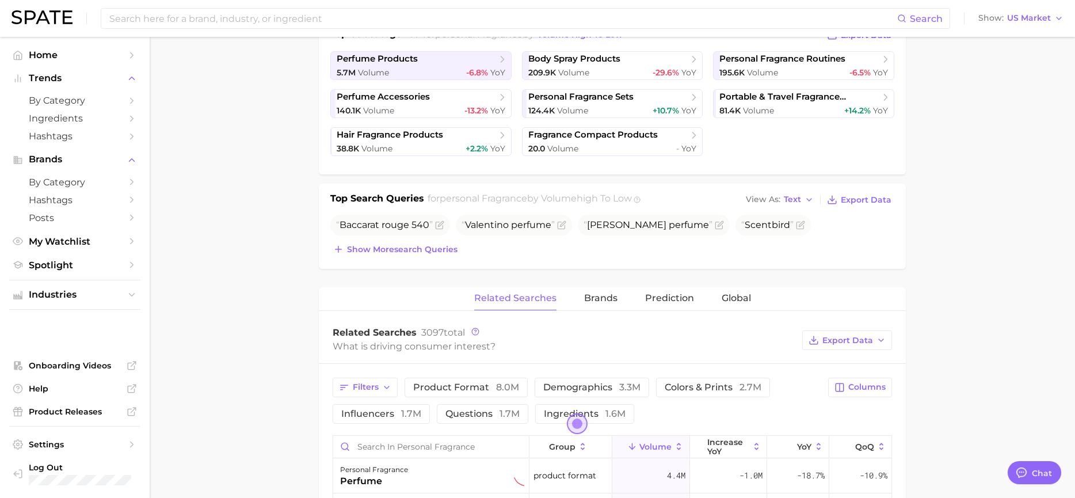
click at [620, 296] on div "Related Searches Brands Prediction Global" at bounding box center [612, 298] width 587 height 23
click at [607, 300] on span "Brands" at bounding box center [600, 298] width 33 height 10
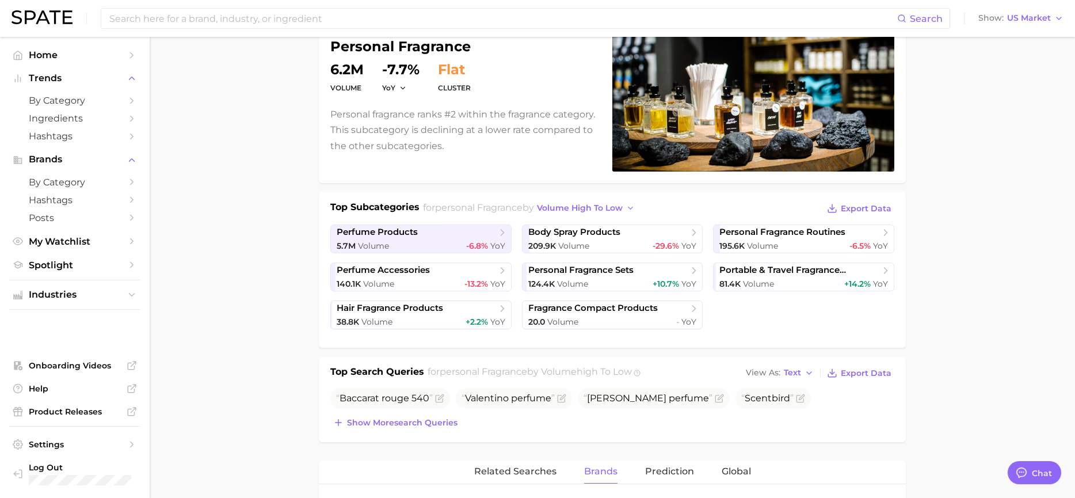
scroll to position [0, 0]
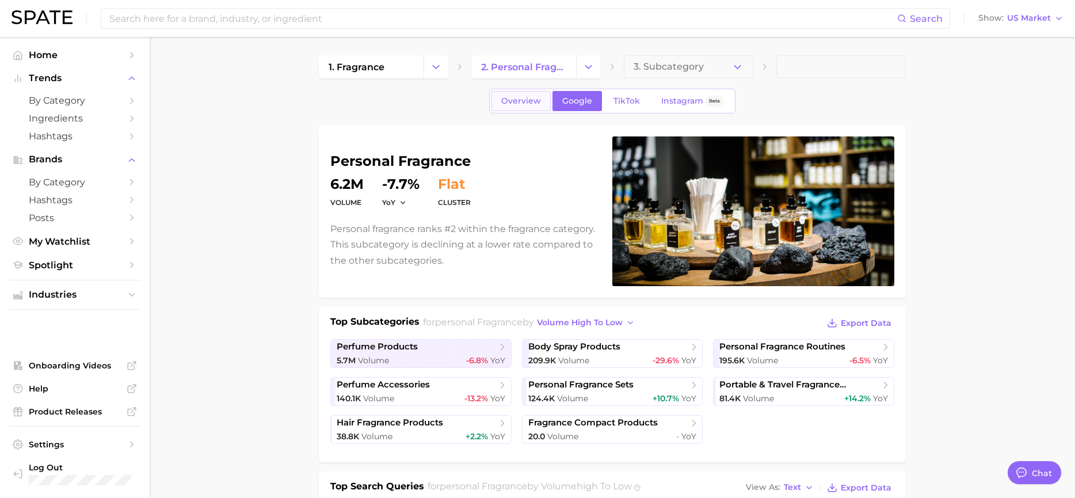
click at [514, 106] on link "Overview" at bounding box center [520, 101] width 59 height 20
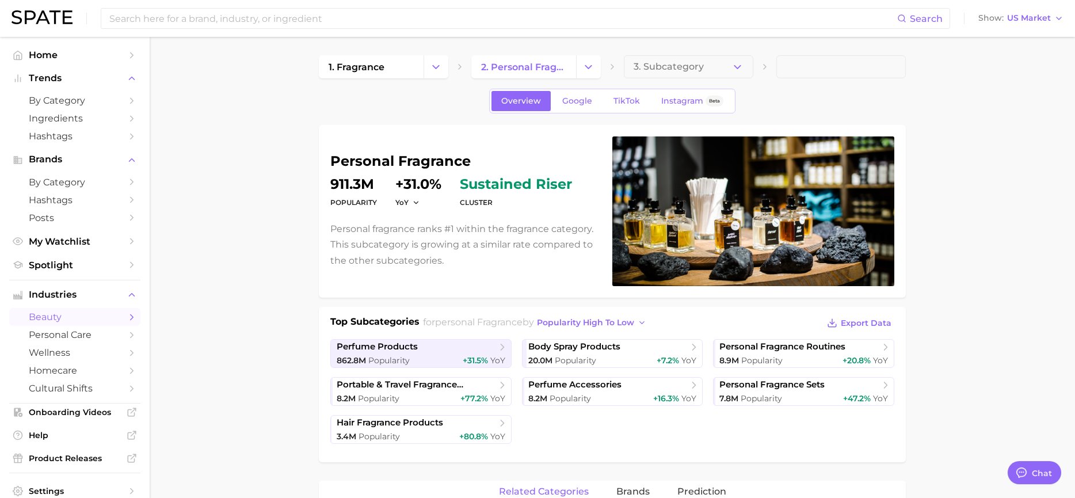
click at [1022, 9] on div "Search Show US Market" at bounding box center [537, 18] width 1051 height 37
click at [1023, 17] on span "US Market" at bounding box center [1029, 18] width 44 height 6
click at [997, 142] on span "Global" at bounding box center [984, 141] width 26 height 10
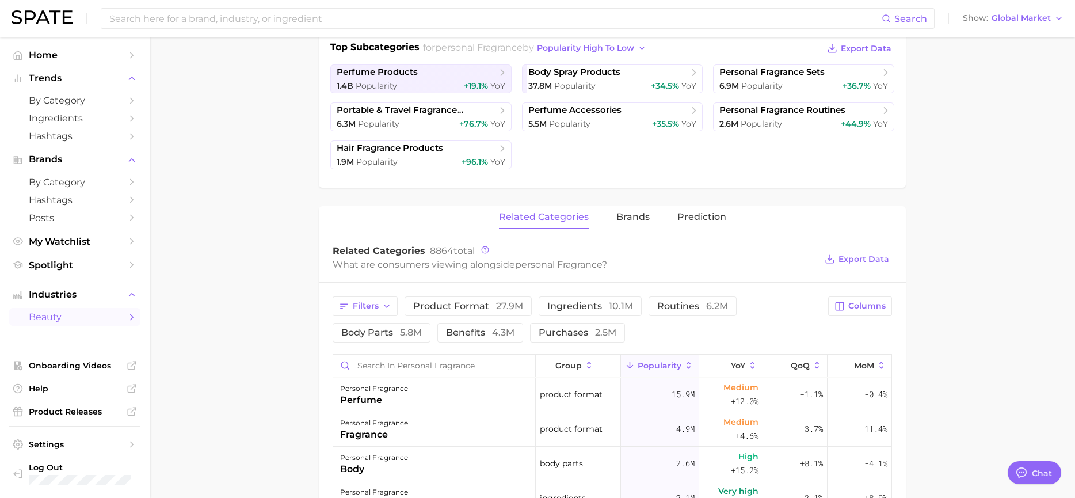
scroll to position [288, 0]
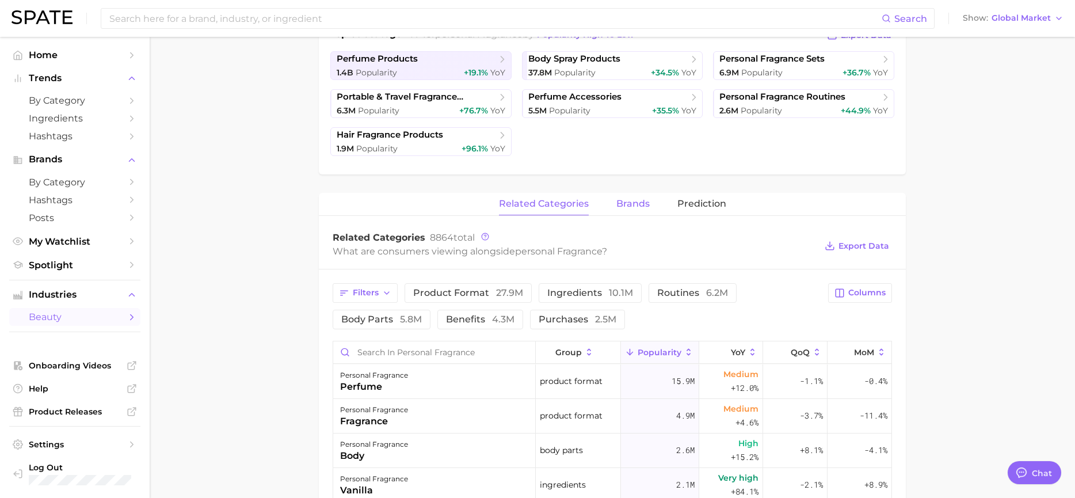
click at [621, 208] on span "brands" at bounding box center [632, 203] width 33 height 10
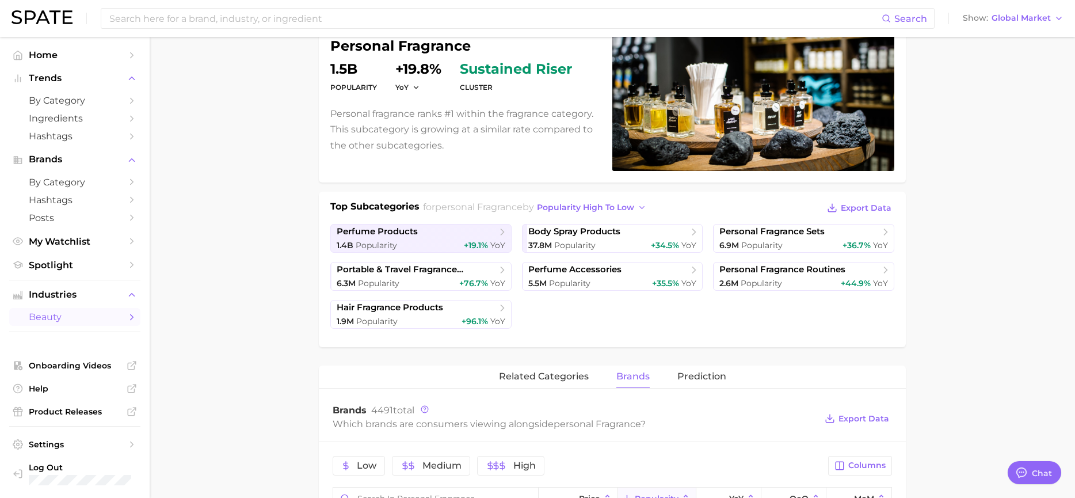
scroll to position [0, 0]
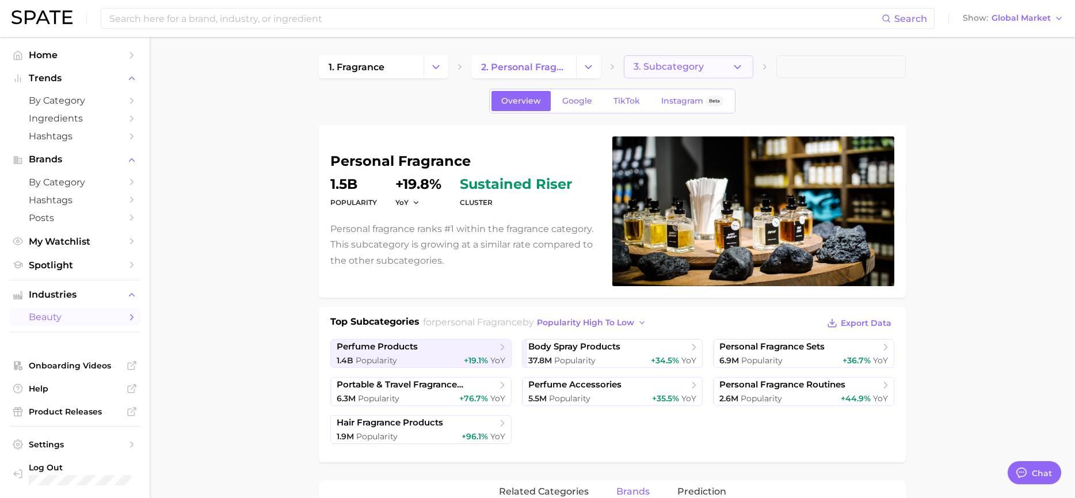
click at [687, 62] on span "3. Subcategory" at bounding box center [668, 67] width 70 height 10
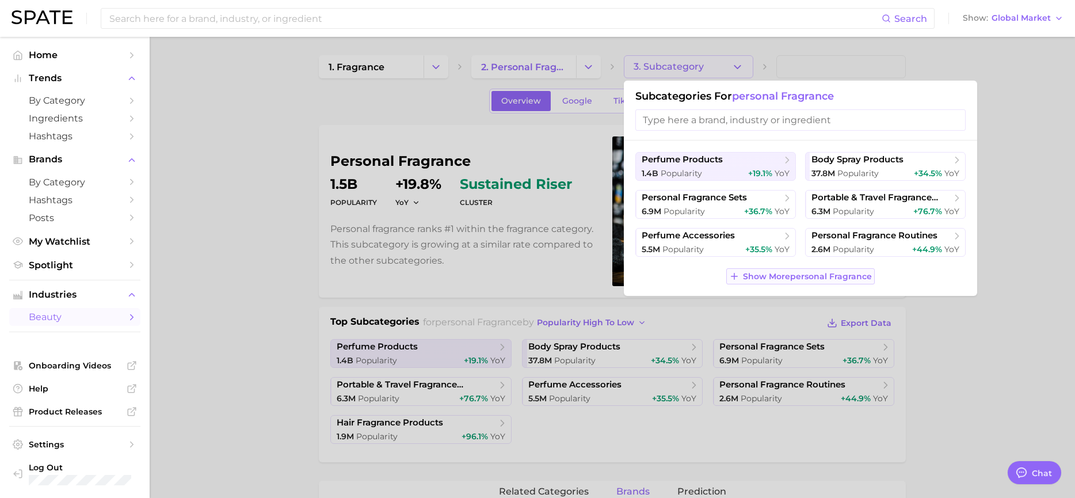
click at [803, 273] on span "Show More personal fragrance" at bounding box center [807, 277] width 129 height 10
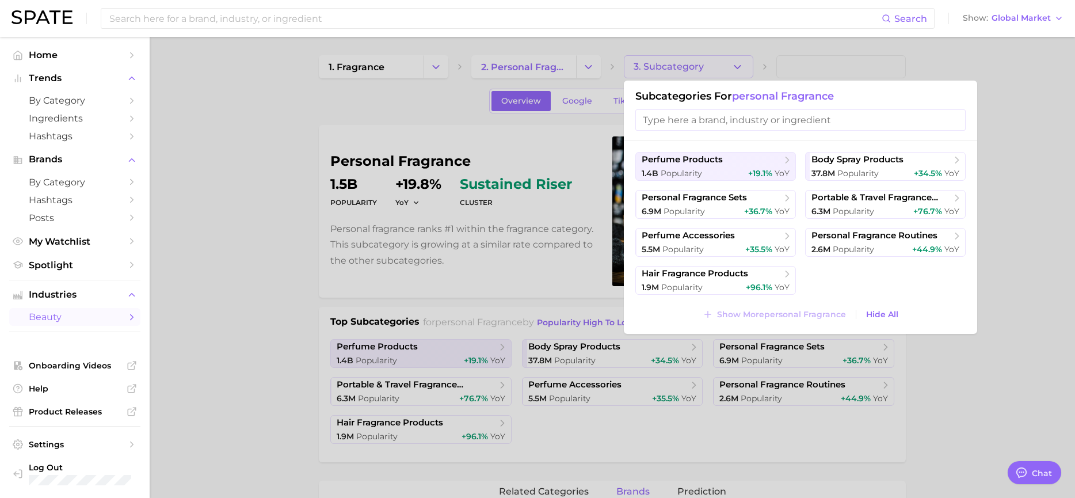
click at [1029, 195] on div at bounding box center [537, 249] width 1075 height 498
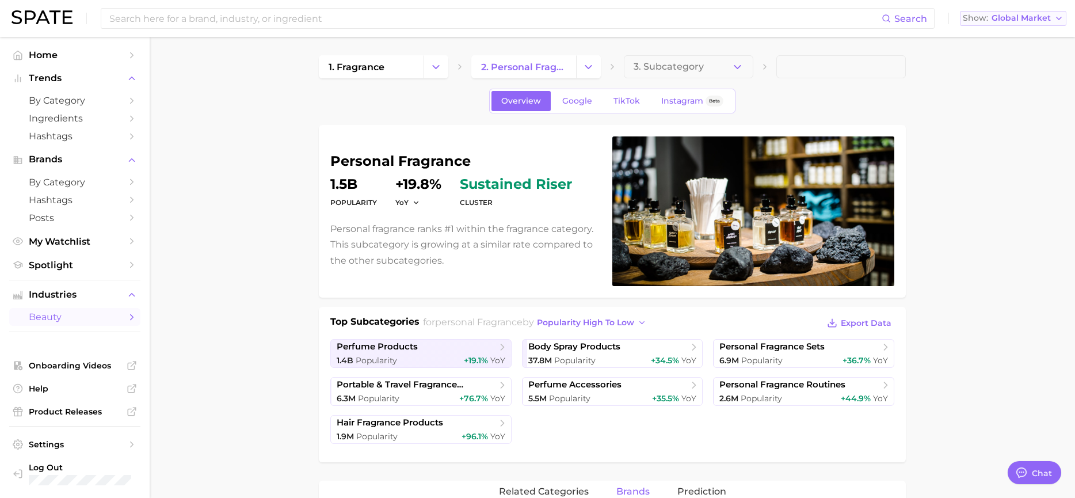
click at [1036, 17] on span "Global Market" at bounding box center [1020, 18] width 59 height 6
click at [1009, 19] on span "Global Market" at bounding box center [1020, 18] width 59 height 6
click at [992, 59] on span "[GEOGRAPHIC_DATA]" at bounding box center [1009, 58] width 89 height 10
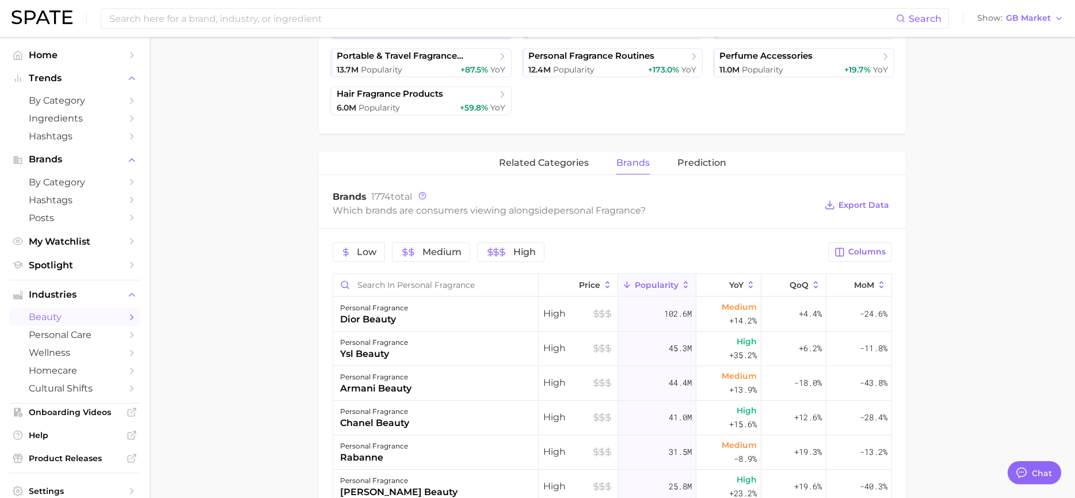
scroll to position [173, 0]
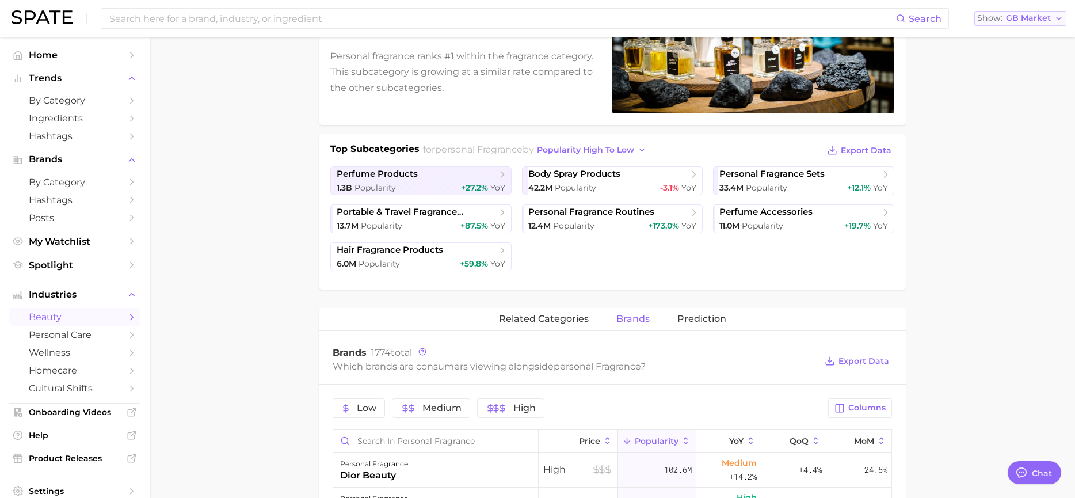
click at [1028, 21] on span "GB Market" at bounding box center [1027, 18] width 45 height 6
click at [997, 139] on span "Global" at bounding box center [984, 141] width 26 height 10
